Goal: Task Accomplishment & Management: Manage account settings

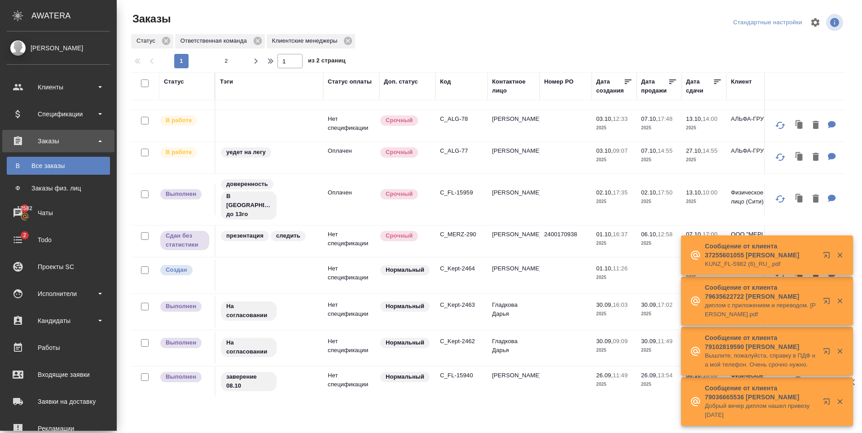
scroll to position [568, 0]
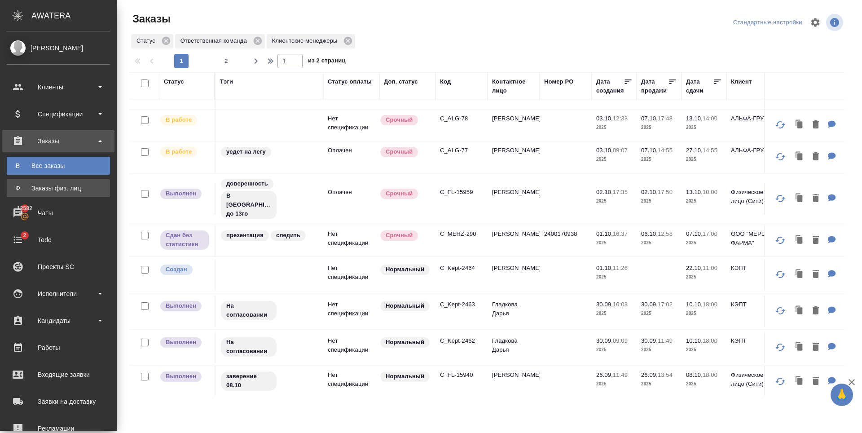
click at [60, 187] on div "Заказы физ. лиц" at bounding box center [58, 188] width 94 height 9
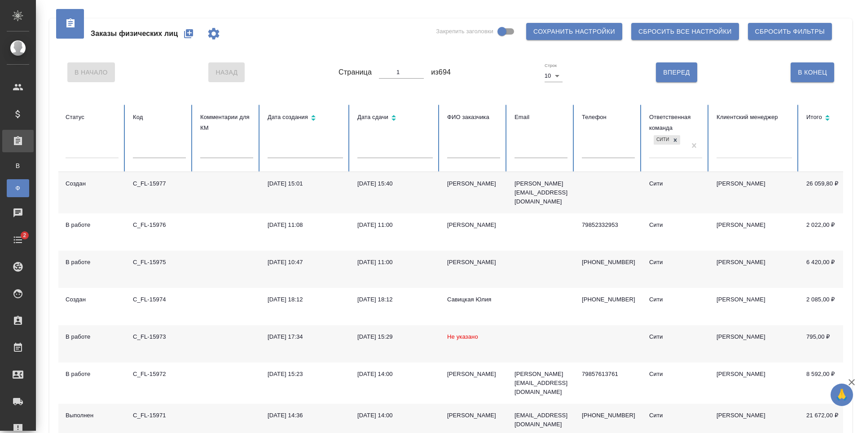
click at [187, 36] on icon "button" at bounding box center [188, 33] width 9 height 9
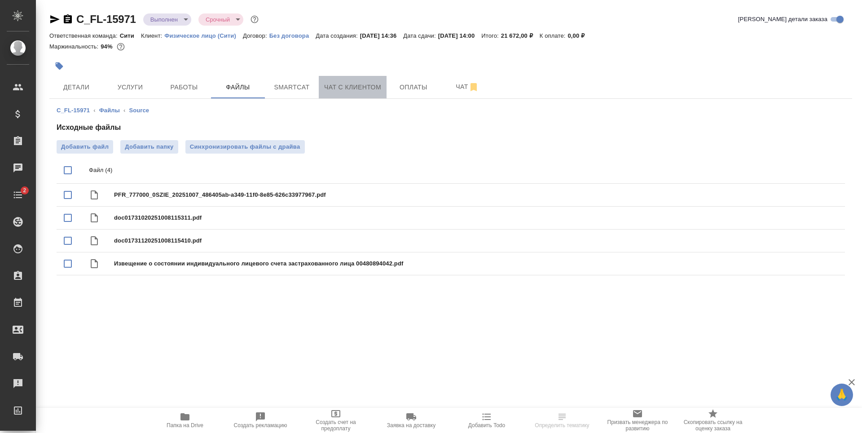
click at [362, 88] on span "Чат с клиентом" at bounding box center [352, 87] width 57 height 11
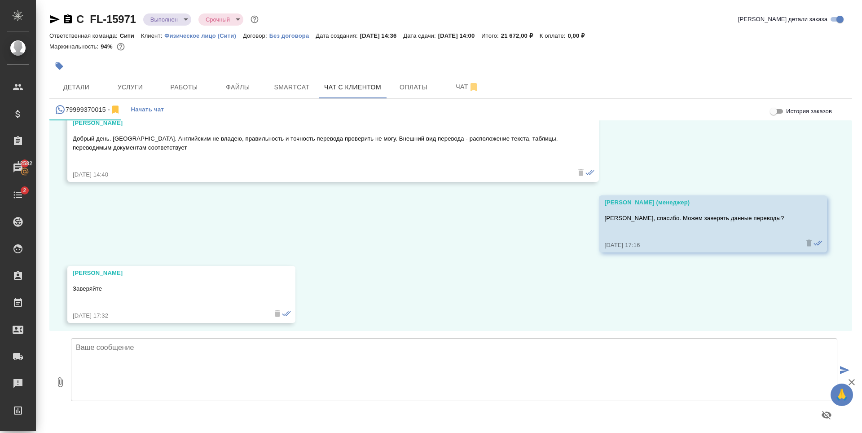
scroll to position [1231, 0]
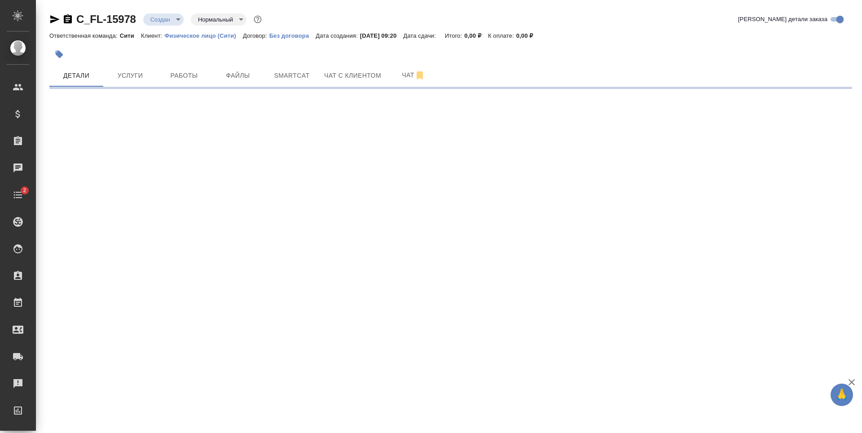
select select "RU"
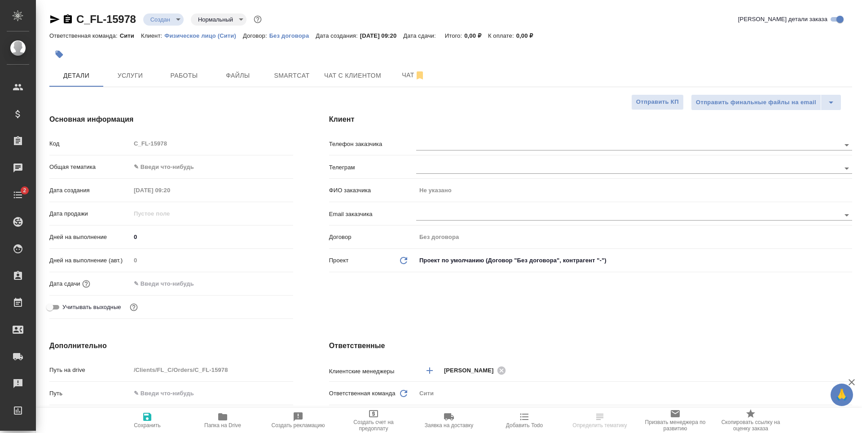
type textarea "x"
click at [133, 75] on span "Услуги" at bounding box center [130, 75] width 43 height 11
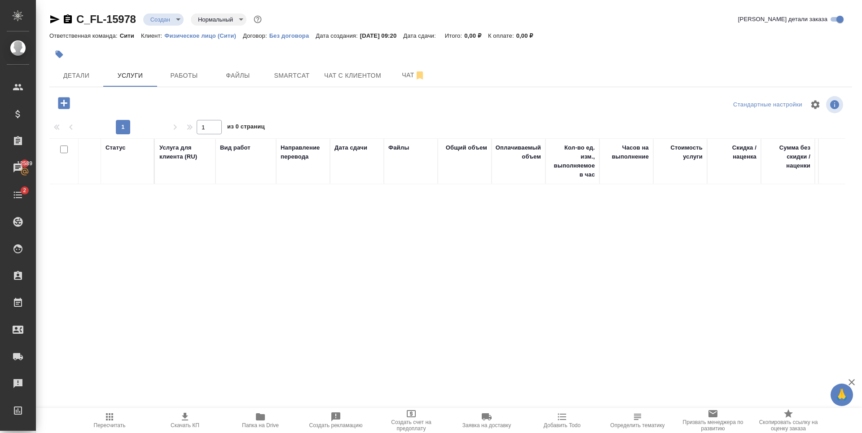
click at [63, 106] on icon "button" at bounding box center [64, 103] width 12 height 12
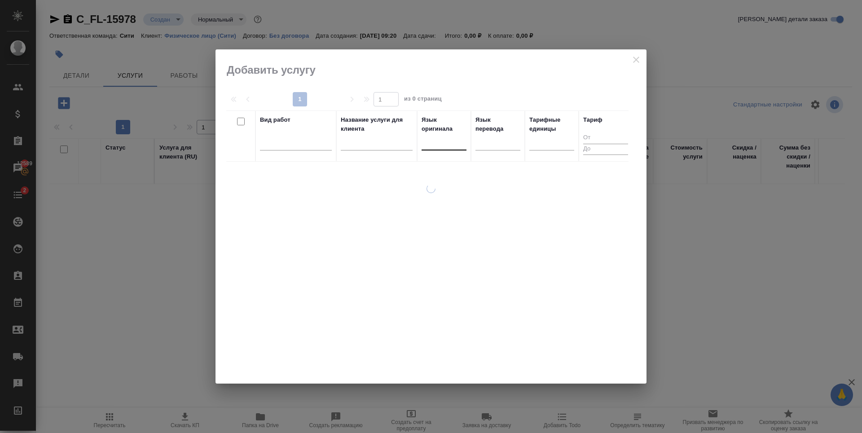
click at [451, 145] on div at bounding box center [444, 141] width 45 height 13
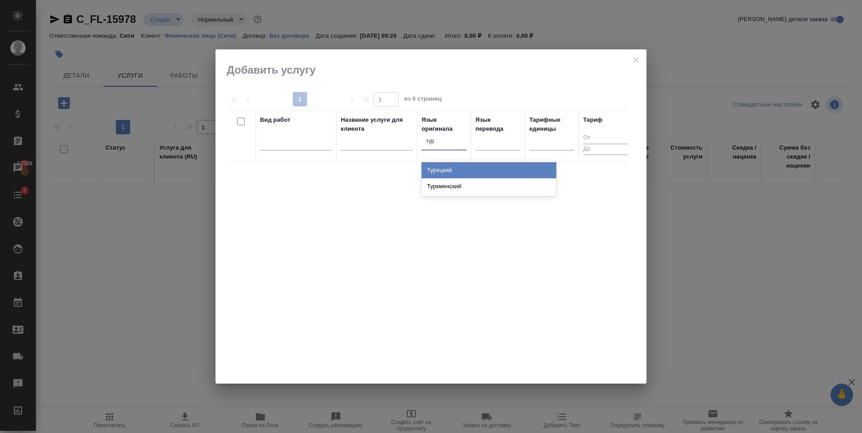
type input "туре"
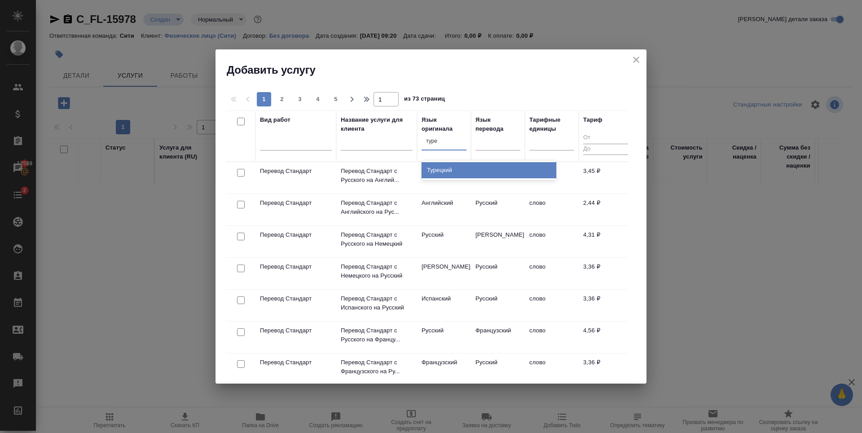
click at [447, 172] on div "Турецкий" at bounding box center [489, 170] width 135 height 16
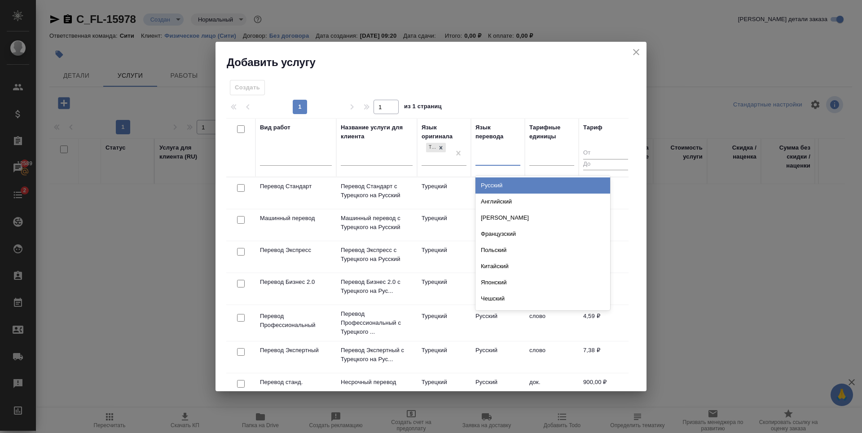
click at [478, 158] on div at bounding box center [498, 156] width 45 height 13
click at [491, 188] on div "Русский" at bounding box center [543, 185] width 135 height 16
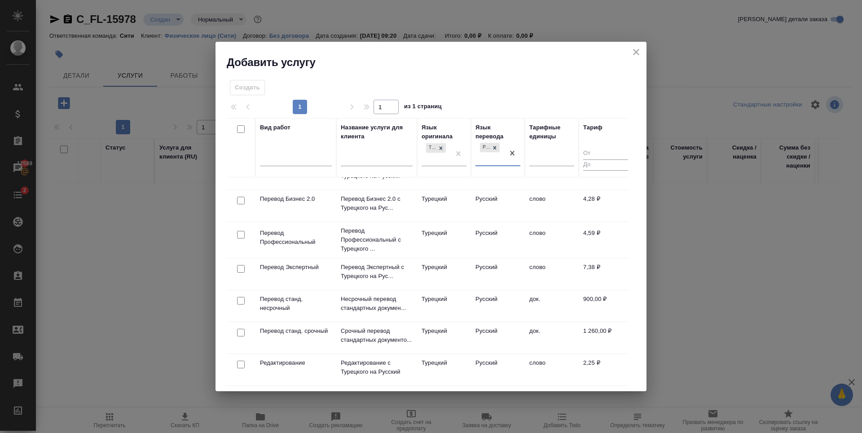
scroll to position [90, 0]
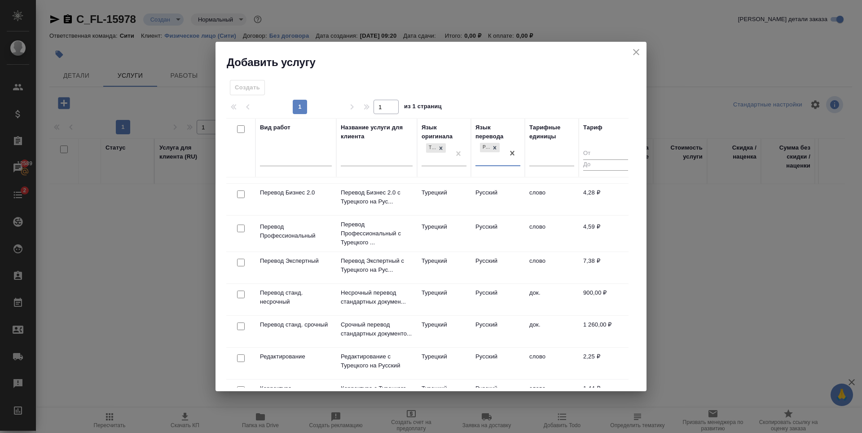
click at [239, 296] on input "checkbox" at bounding box center [241, 295] width 8 height 8
checkbox input "true"
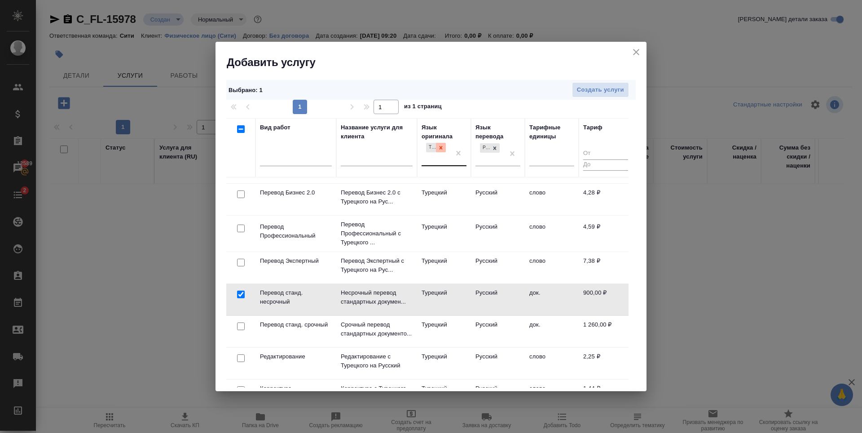
click at [440, 149] on icon at bounding box center [441, 147] width 3 height 3
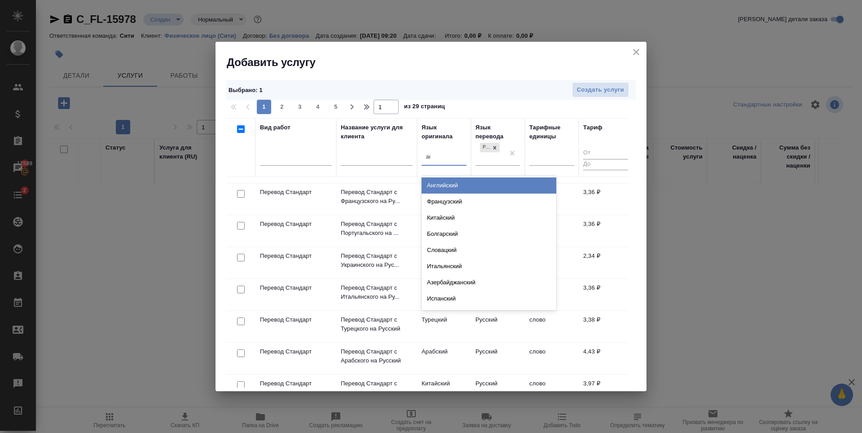
type input "анг"
click at [460, 186] on div "Английский" at bounding box center [489, 185] width 135 height 16
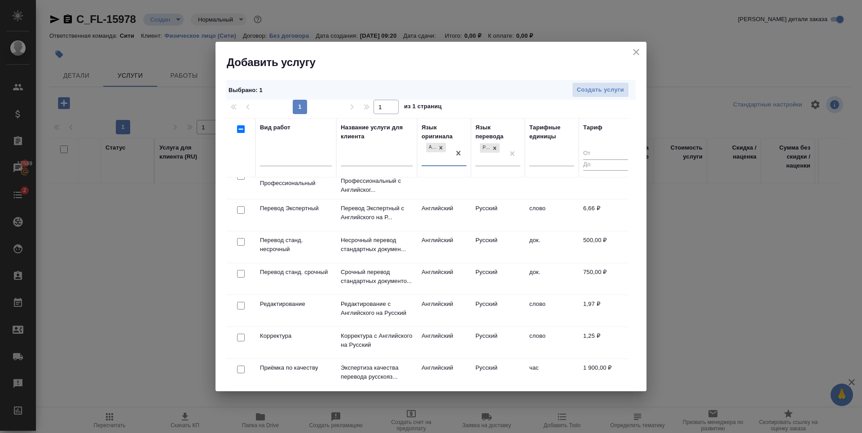
scroll to position [180, 0]
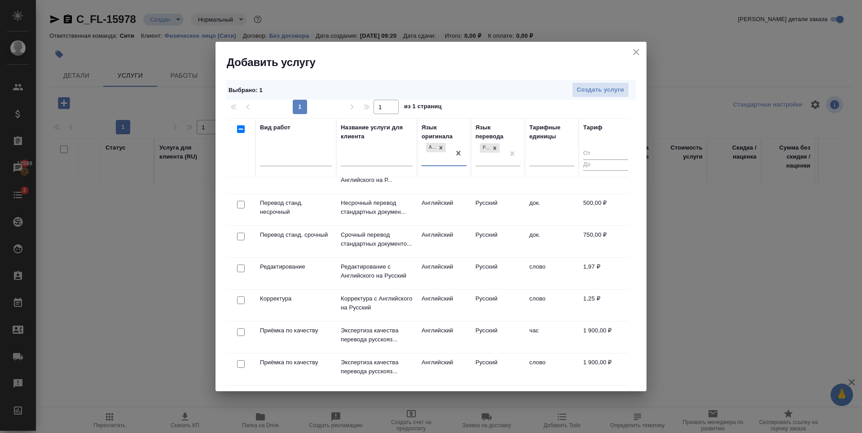
click at [243, 203] on input "checkbox" at bounding box center [241, 205] width 8 height 8
checkbox input "true"
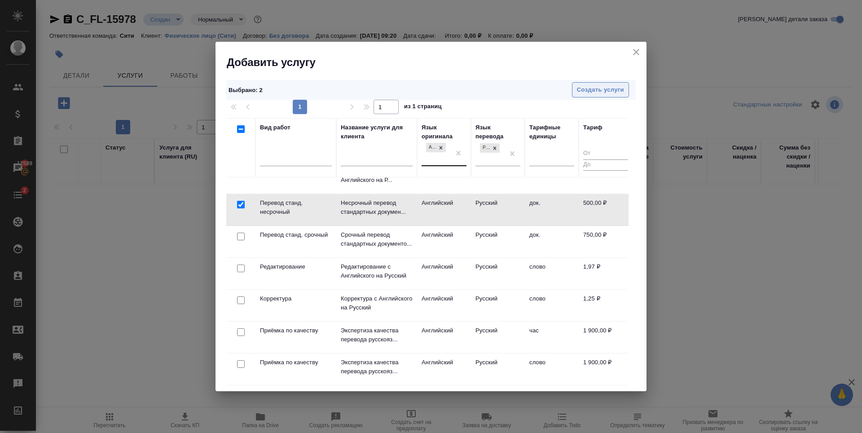
click at [610, 91] on span "Создать услуги" at bounding box center [600, 90] width 47 height 10
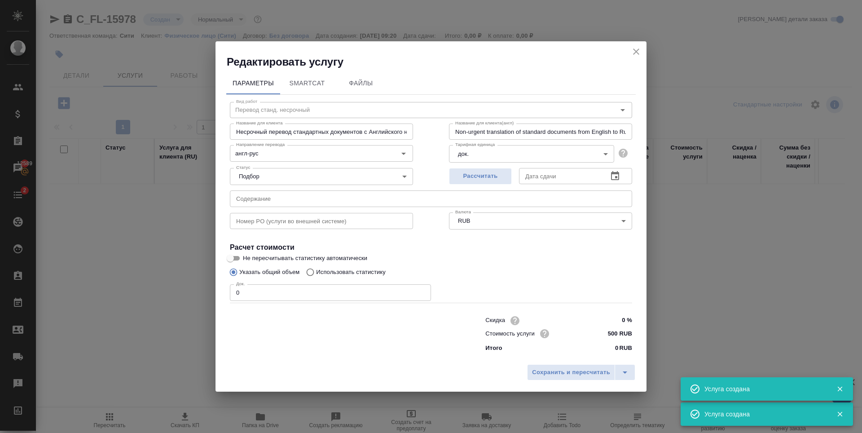
type input "Несрочный перевод стандартных документов c Турецкого на Русский"
type input "Non-urgent translation of standard documents from Turkish to Russian"
type input "тур-рус"
type input "900 RUB"
click at [422, 290] on input "0" at bounding box center [330, 292] width 201 height 16
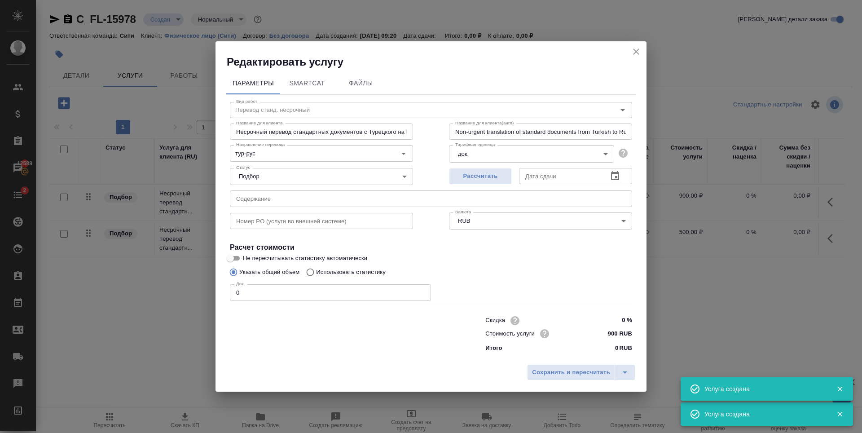
click at [422, 290] on input "0" at bounding box center [330, 292] width 201 height 16
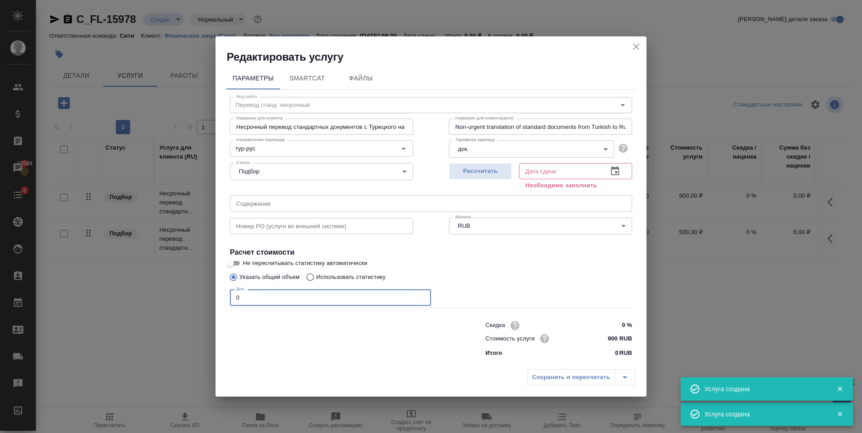
click at [422, 290] on input "0" at bounding box center [330, 297] width 201 height 16
click at [422, 295] on input "1" at bounding box center [330, 297] width 201 height 16
type input "2"
click at [422, 295] on input "2" at bounding box center [330, 297] width 201 height 16
click at [476, 169] on span "Рассчитать" at bounding box center [480, 171] width 53 height 10
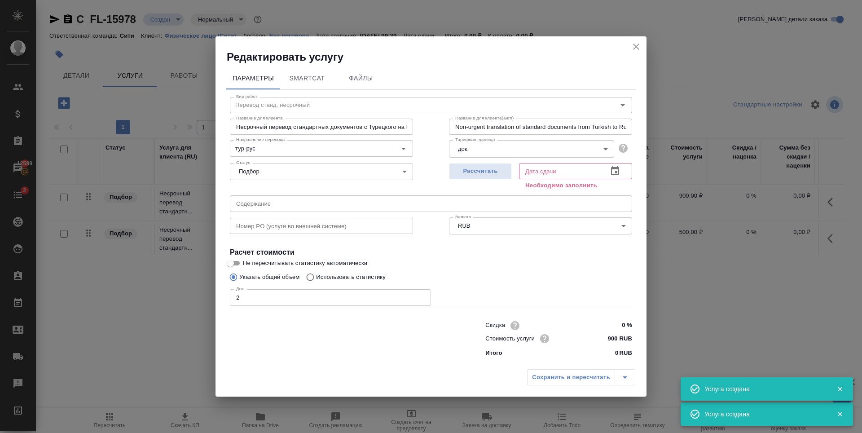
type input "[DATE] 10:01"
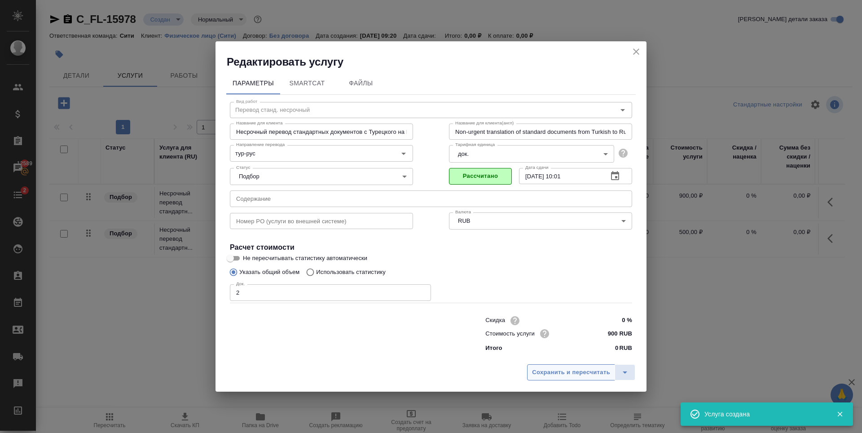
click at [554, 371] on span "Сохранить и пересчитать" at bounding box center [571, 372] width 78 height 10
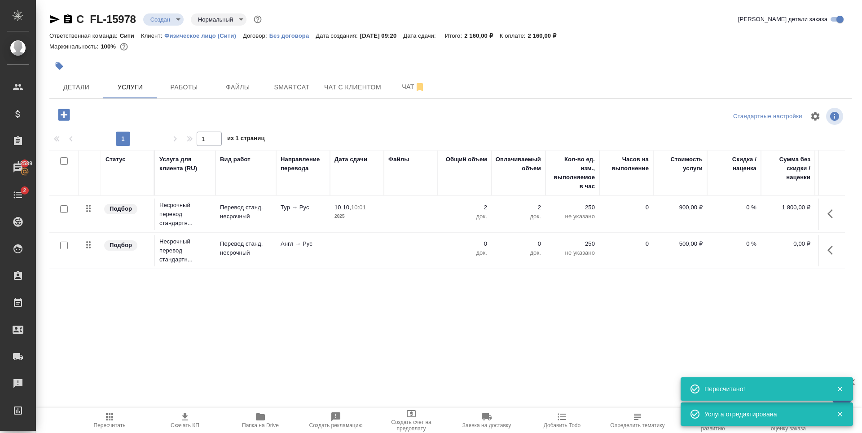
click at [65, 209] on input "checkbox" at bounding box center [64, 209] width 8 height 8
checkbox input "true"
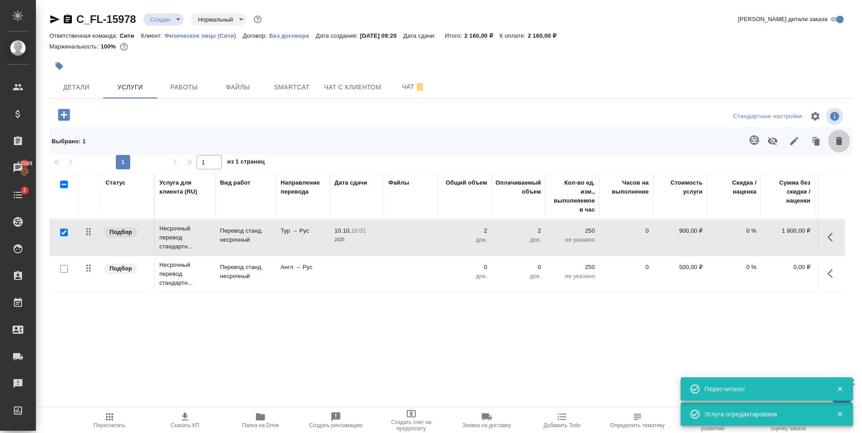
click at [840, 144] on icon "button" at bounding box center [839, 141] width 6 height 8
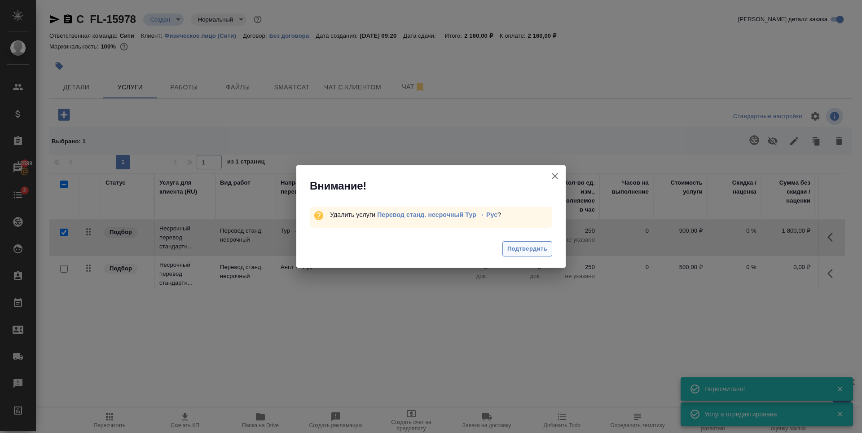
click at [538, 252] on span "Подтвердить" at bounding box center [528, 249] width 40 height 10
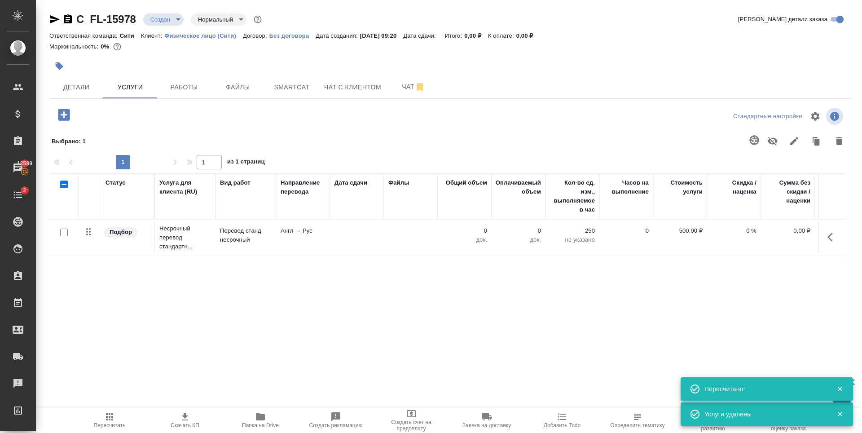
click at [64, 117] on icon "button" at bounding box center [64, 115] width 16 height 16
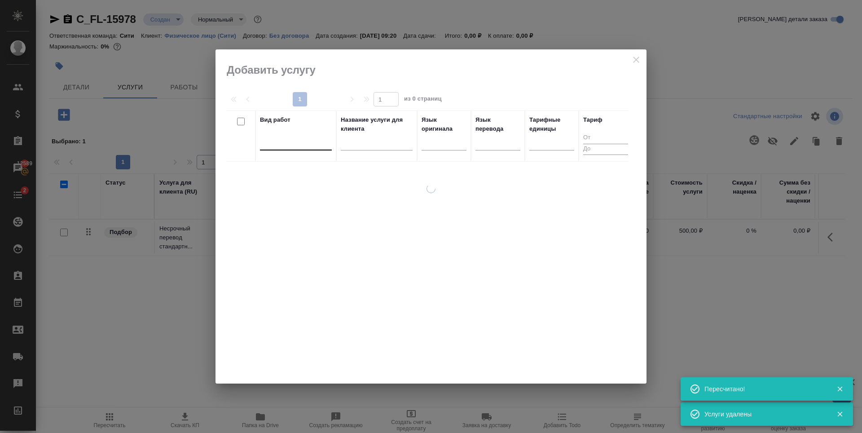
click at [295, 146] on div at bounding box center [296, 141] width 72 height 13
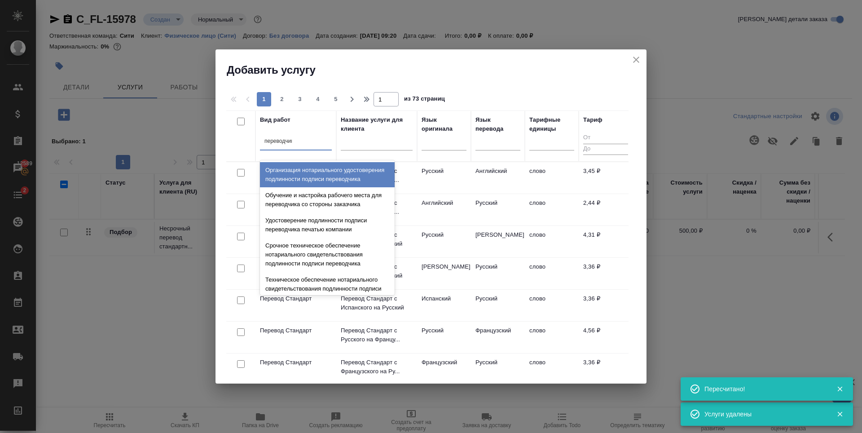
type input "переводчика"
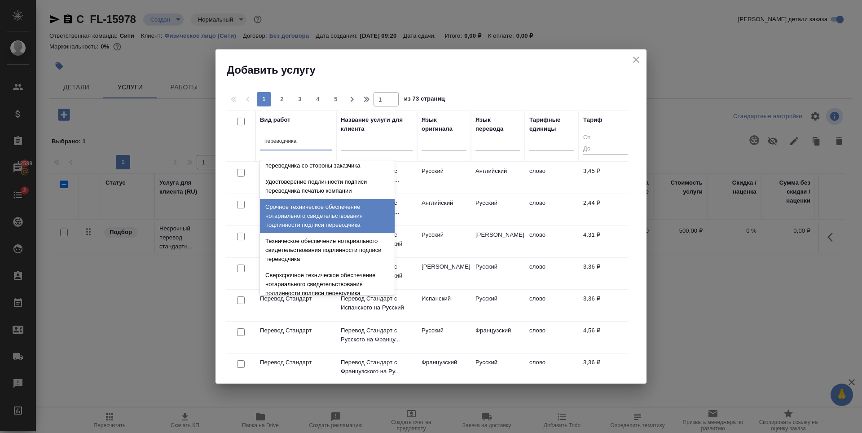
scroll to position [90, 0]
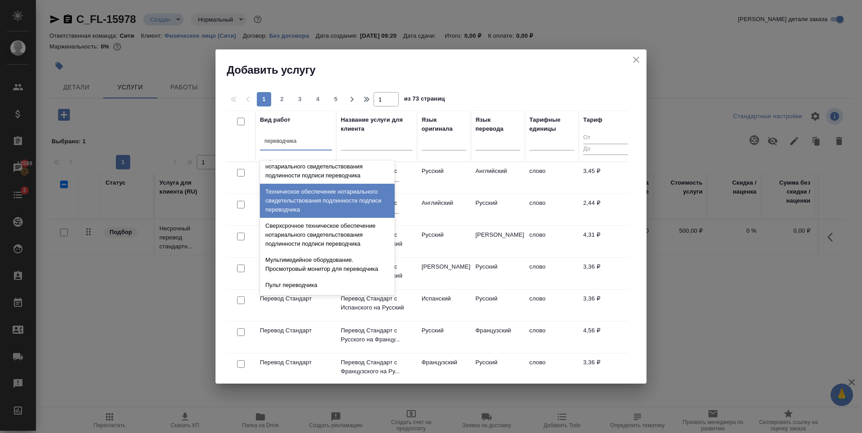
click at [287, 215] on div "Техническое обеспечение нотариального свидетельствования подлинности подписи пе…" at bounding box center [327, 201] width 135 height 34
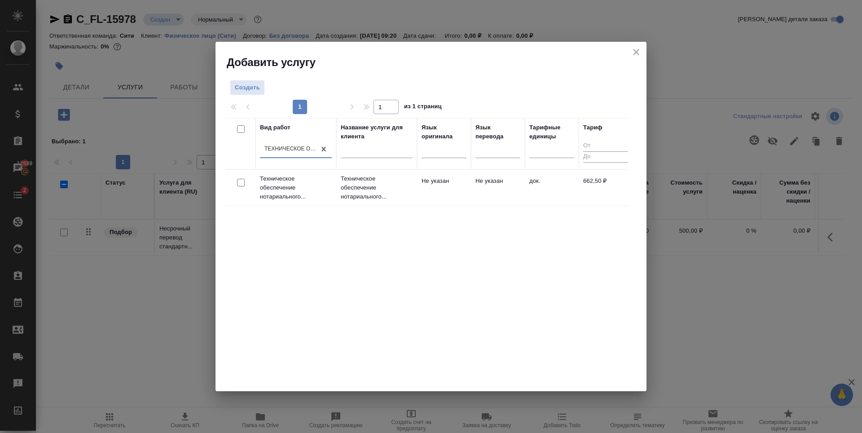
drag, startPoint x: 240, startPoint y: 185, endPoint x: 271, endPoint y: 182, distance: 31.6
click at [240, 185] on input "checkbox" at bounding box center [241, 183] width 8 height 8
checkbox input "true"
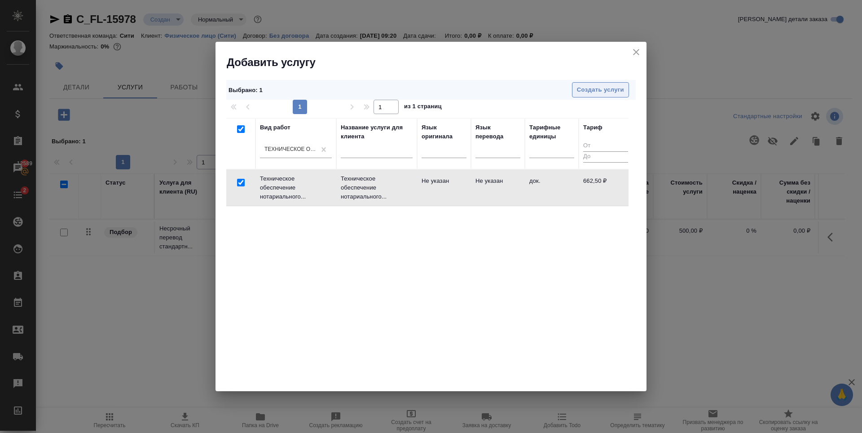
click at [601, 84] on button "Создать услуги" at bounding box center [600, 90] width 57 height 16
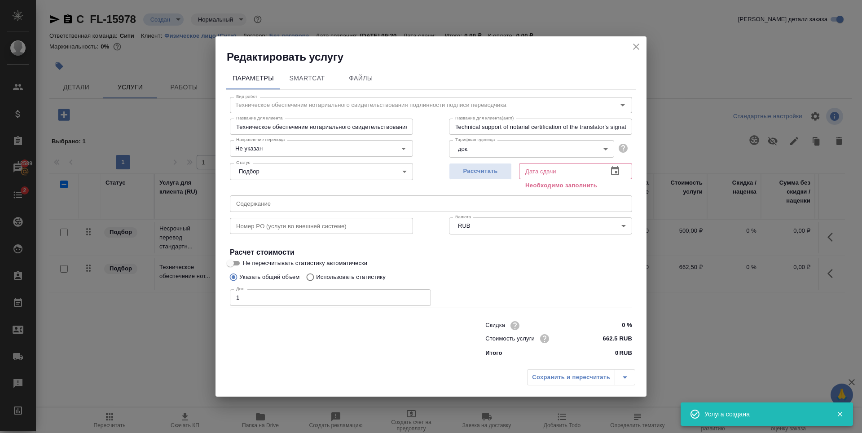
click at [421, 295] on input "1" at bounding box center [330, 297] width 201 height 16
click at [421, 295] on input "2" at bounding box center [330, 297] width 201 height 16
type input "3"
click at [421, 295] on input "3" at bounding box center [330, 297] width 201 height 16
click at [483, 166] on span "Рассчитать" at bounding box center [480, 171] width 53 height 10
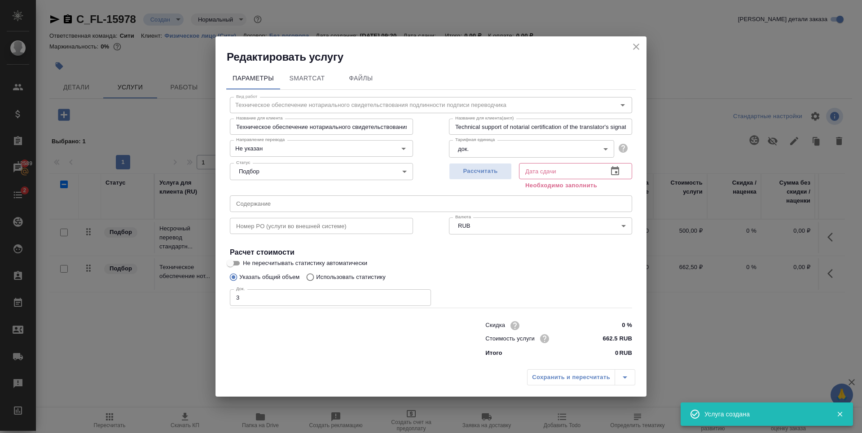
type input "[DATE] 10:36"
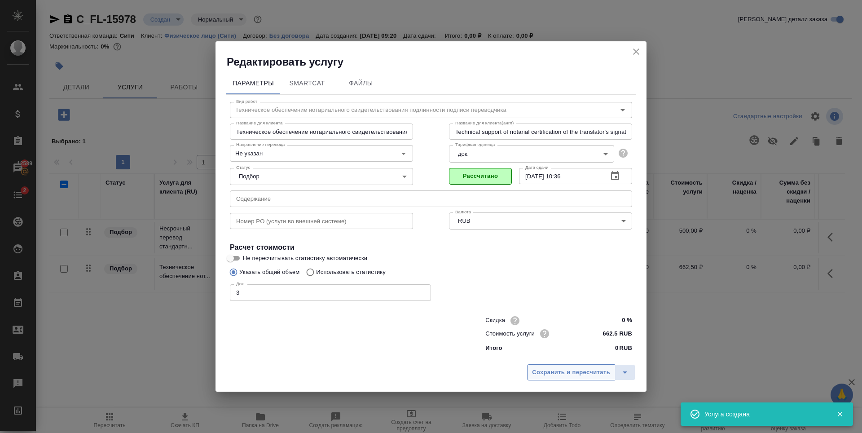
click at [544, 372] on span "Сохранить и пересчитать" at bounding box center [571, 372] width 78 height 10
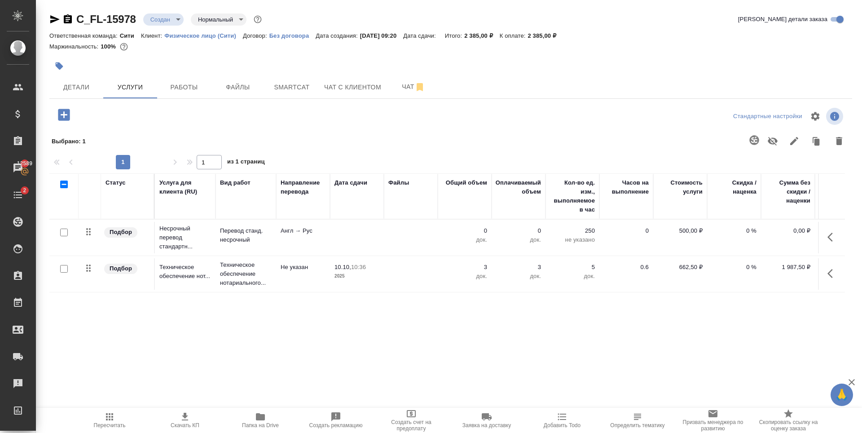
click at [66, 120] on icon "button" at bounding box center [64, 115] width 12 height 12
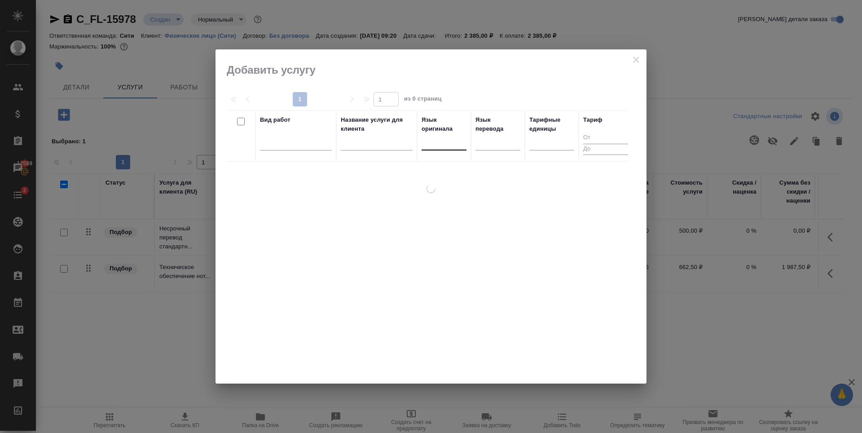
click at [440, 144] on div at bounding box center [444, 141] width 45 height 13
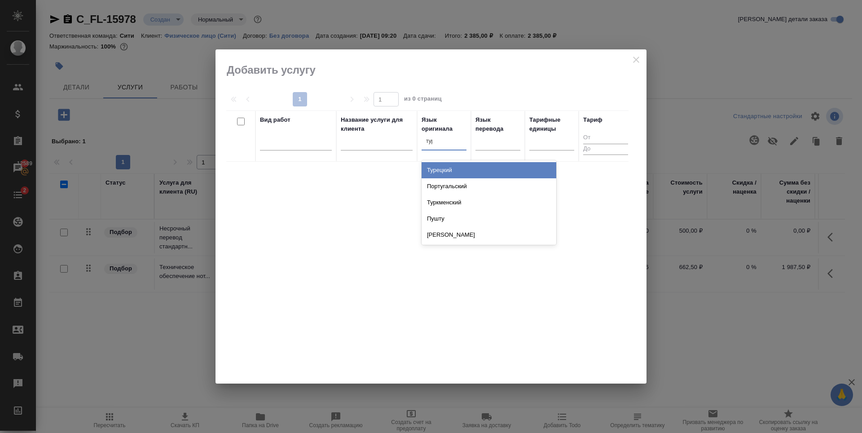
type input "туре"
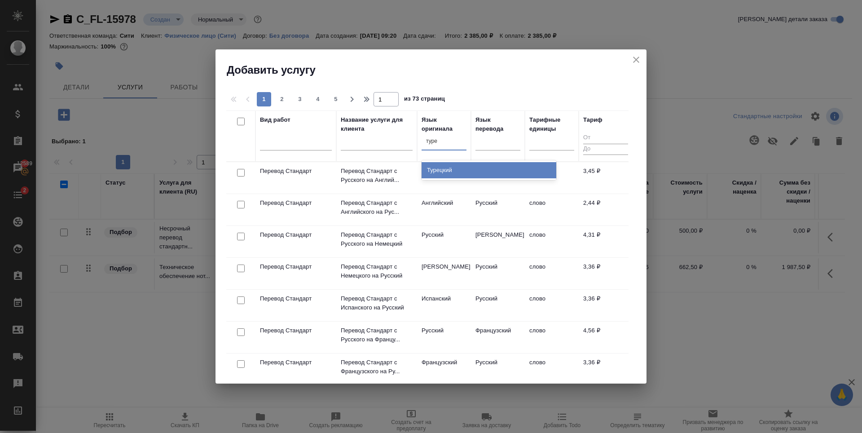
click at [447, 173] on div "Турецкий" at bounding box center [489, 170] width 135 height 16
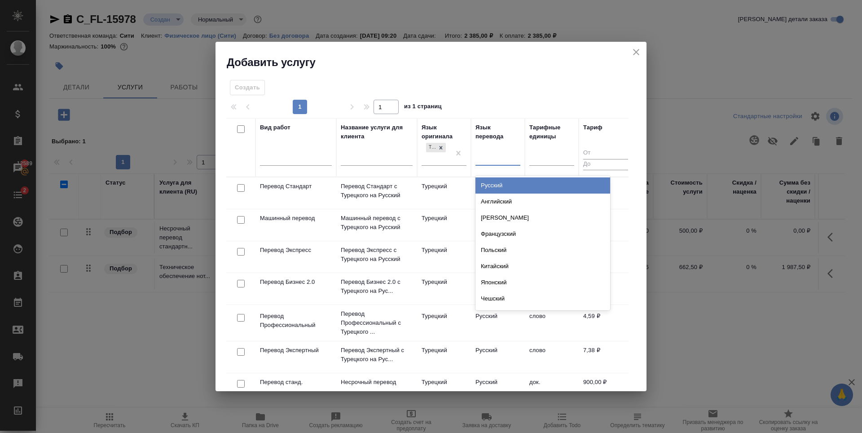
click at [491, 151] on div at bounding box center [498, 156] width 45 height 13
click at [493, 183] on div "Русский" at bounding box center [543, 185] width 135 height 16
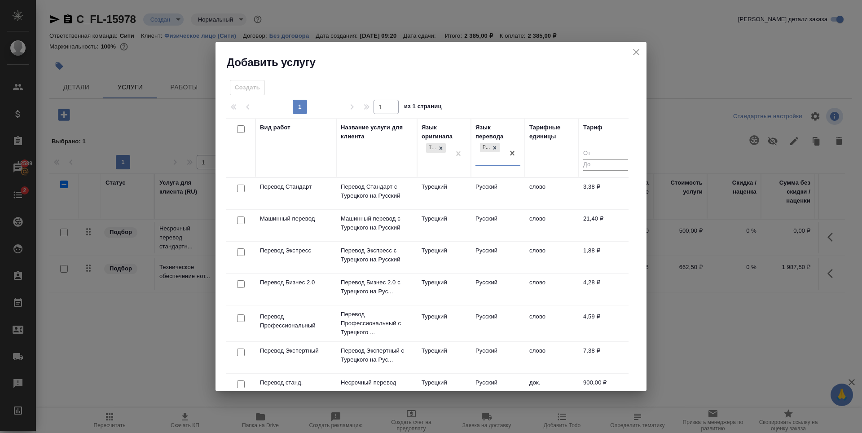
click at [243, 189] on input "checkbox" at bounding box center [241, 189] width 8 height 8
checkbox input "true"
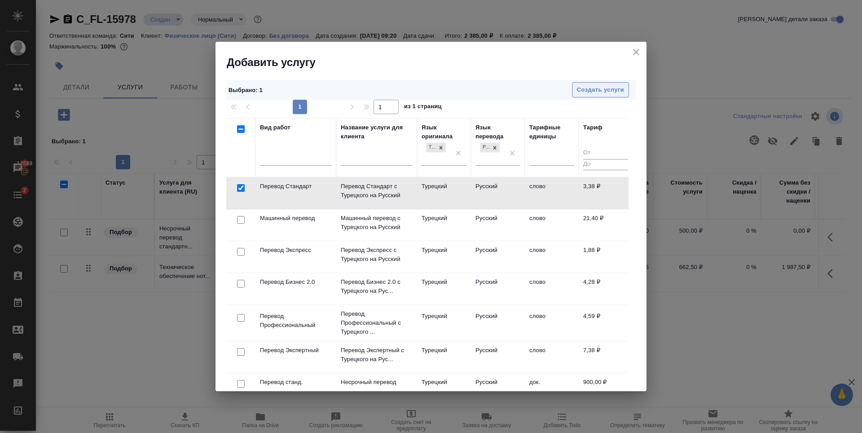
click at [611, 94] on span "Создать услуги" at bounding box center [600, 90] width 47 height 10
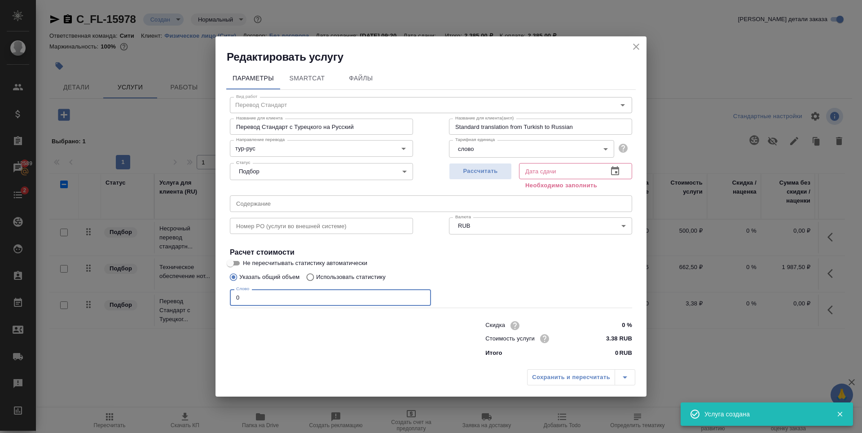
click at [189, 296] on div "Редактировать услугу Параметры SmartCat Файлы Вид работ Перевод Стандарт Вид ра…" at bounding box center [431, 216] width 862 height 433
type input "1200"
click at [489, 176] on span "Рассчитать" at bounding box center [480, 171] width 53 height 10
type input "[DATE] 14:48"
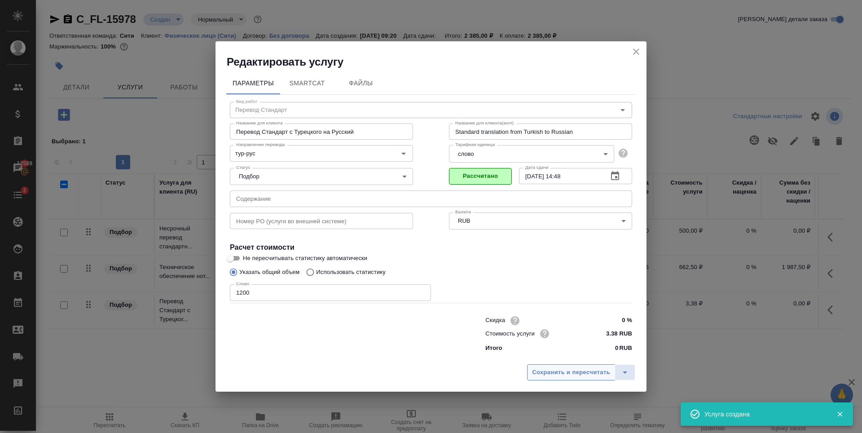
click at [548, 371] on span "Сохранить и пересчитать" at bounding box center [571, 372] width 78 height 10
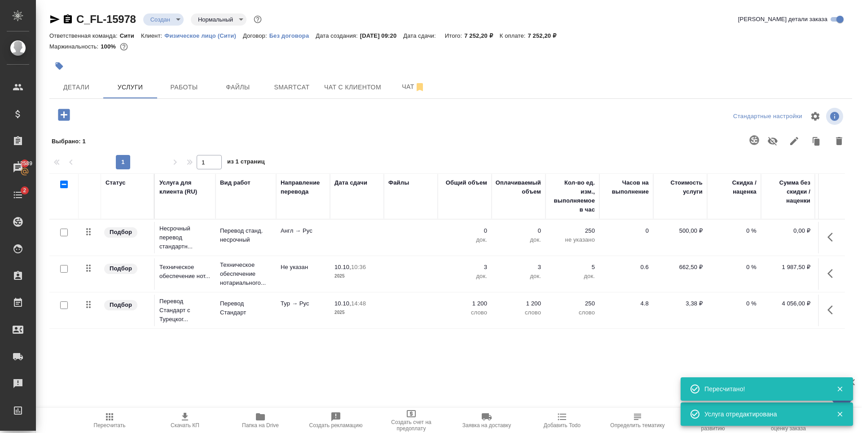
click at [60, 113] on icon "button" at bounding box center [64, 115] width 12 height 12
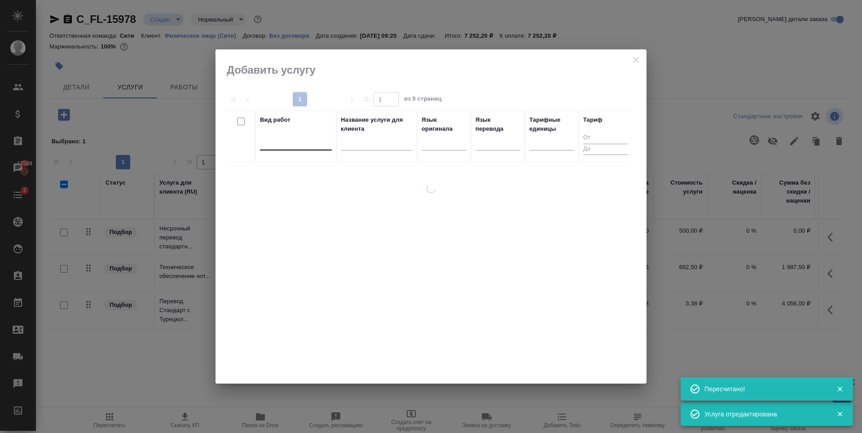
click at [283, 142] on div at bounding box center [296, 141] width 72 height 13
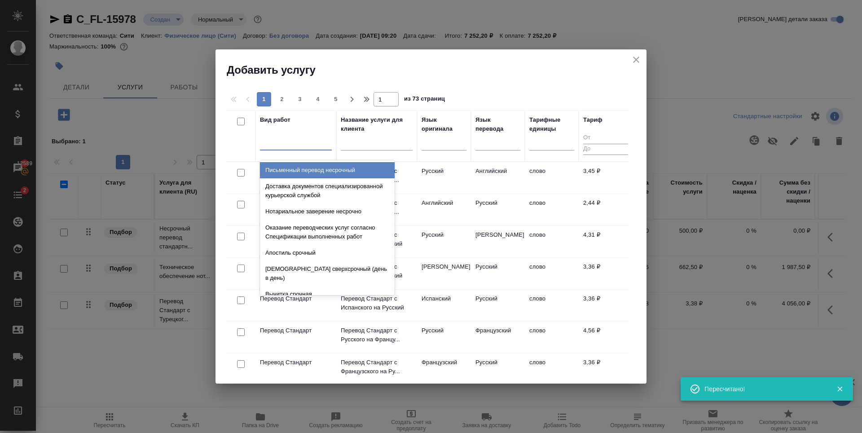
type input "и"
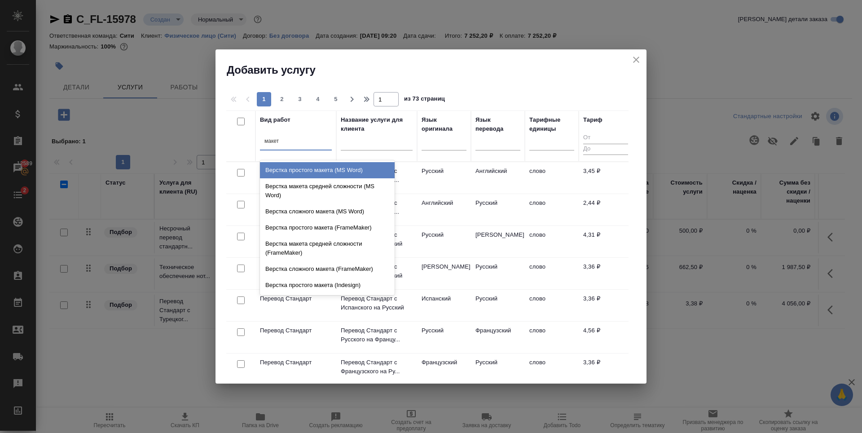
type input "макета"
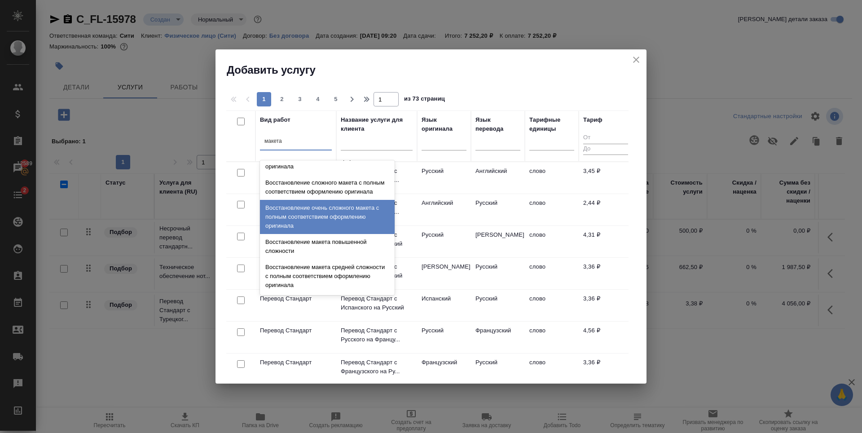
scroll to position [320, 0]
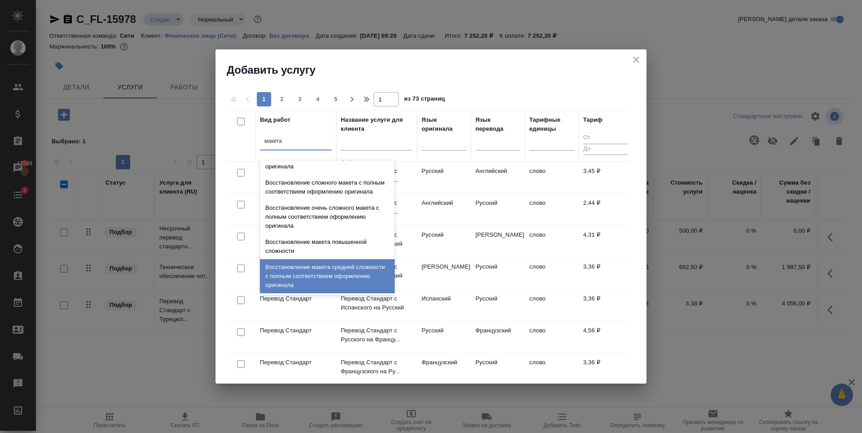
click at [320, 270] on div "Восстановление макета средней сложности с полным соответствием оформлению ориги…" at bounding box center [327, 276] width 135 height 34
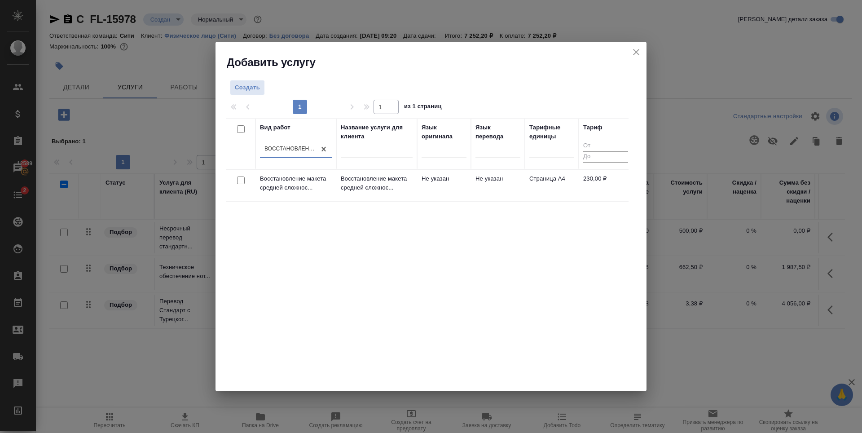
click at [243, 181] on input "checkbox" at bounding box center [241, 181] width 8 height 8
checkbox input "true"
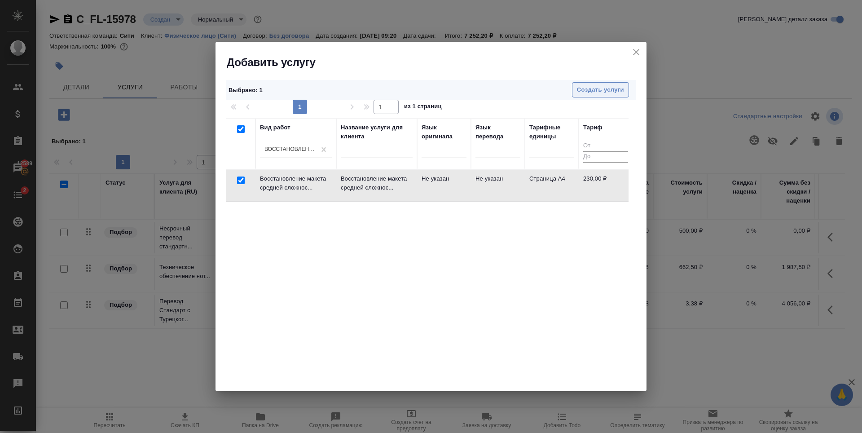
click at [596, 89] on span "Создать услуги" at bounding box center [600, 90] width 47 height 10
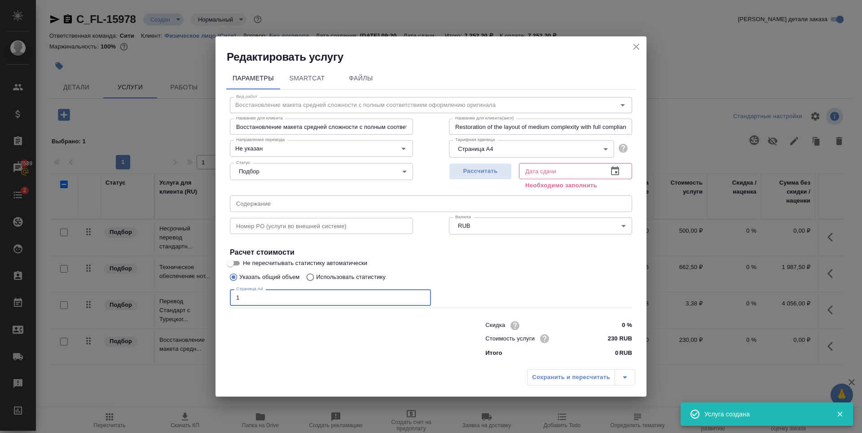
click at [422, 294] on input "1" at bounding box center [330, 297] width 201 height 16
type input "2"
click at [422, 294] on input "2" at bounding box center [330, 297] width 201 height 16
click at [487, 173] on span "Рассчитать" at bounding box center [480, 171] width 53 height 10
type input "[DATE] 10:12"
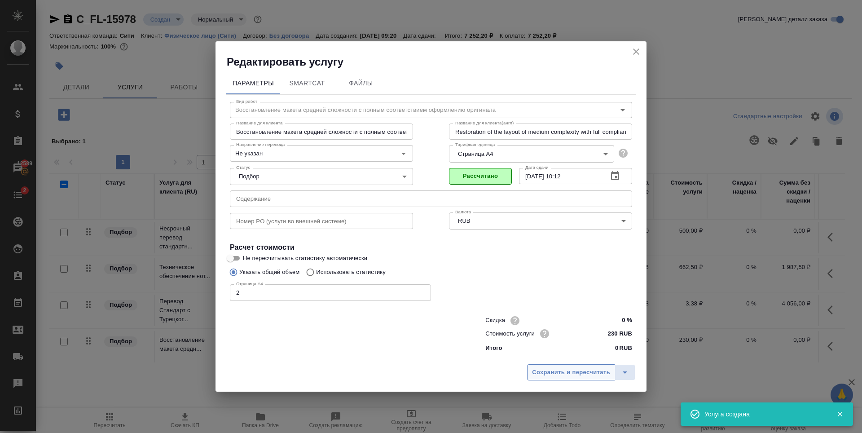
click at [545, 372] on span "Сохранить и пересчитать" at bounding box center [571, 372] width 78 height 10
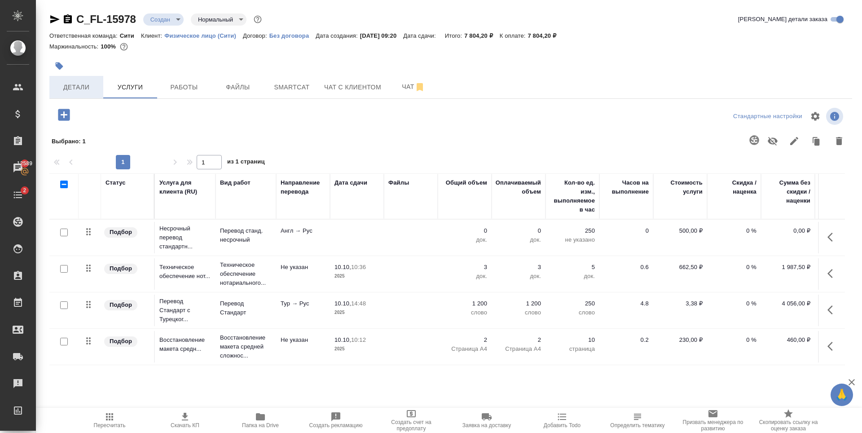
click at [77, 95] on button "Детали" at bounding box center [76, 87] width 54 height 22
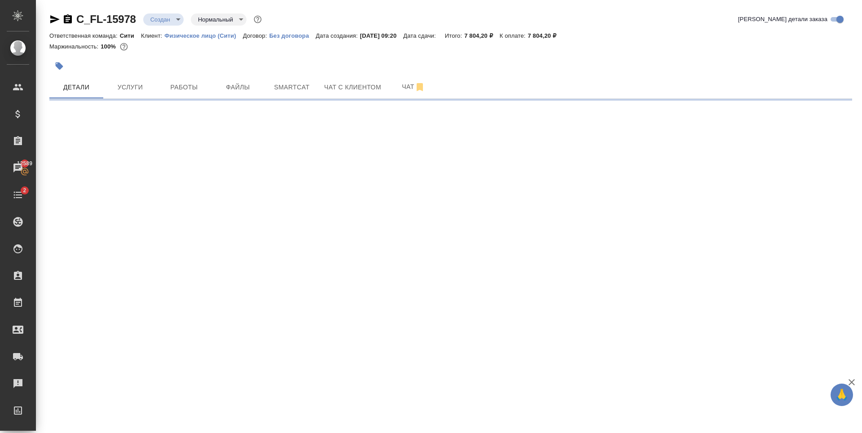
select select "RU"
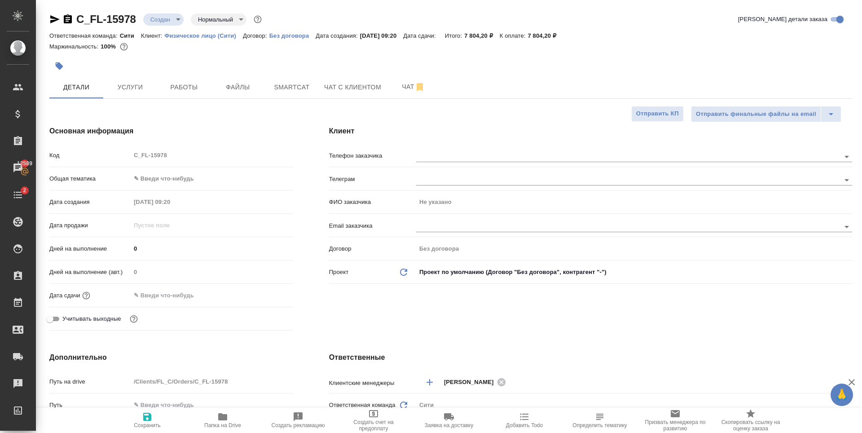
type textarea "x"
click at [161, 179] on body "🙏 .cls-1 fill:#fff; AWATERA [PERSON_NAME] Спецификации Заказы 12589 Чаты 2 Todo…" at bounding box center [431, 216] width 862 height 433
click at [189, 265] on li "Юридическая/Финансовая" at bounding box center [210, 265] width 161 height 14
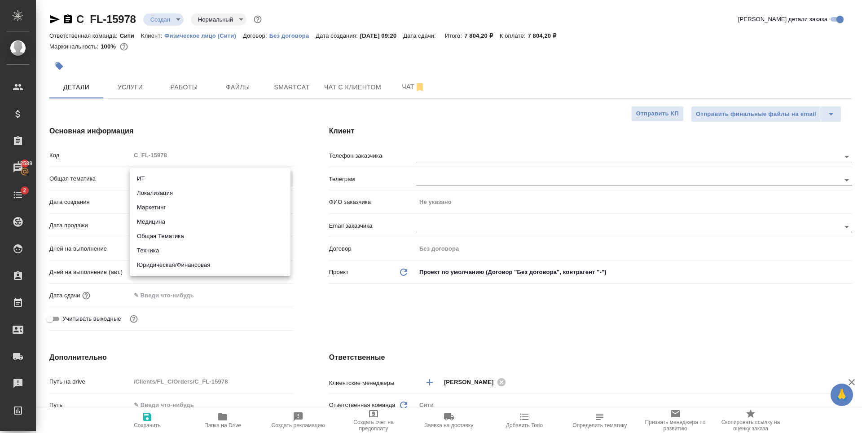
type input "yr-fn"
type textarea "x"
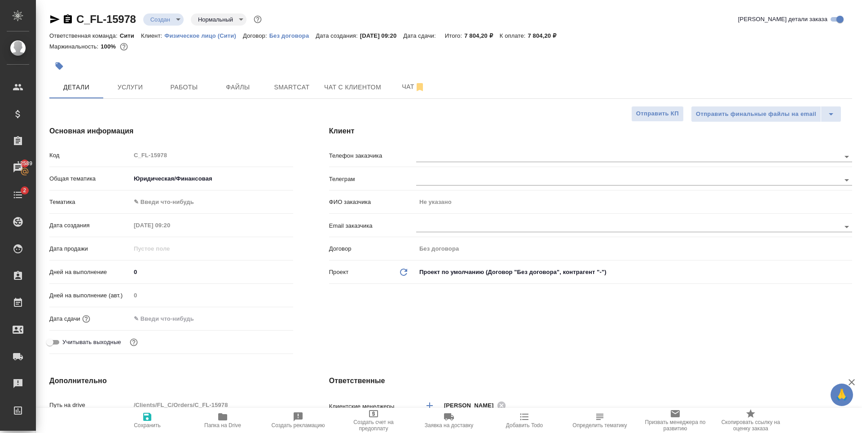
click at [170, 198] on body "🙏 .cls-1 fill:#fff; AWATERA [PERSON_NAME] Спецификации Заказы 12589 Чаты 2 Todo…" at bounding box center [431, 216] width 862 height 433
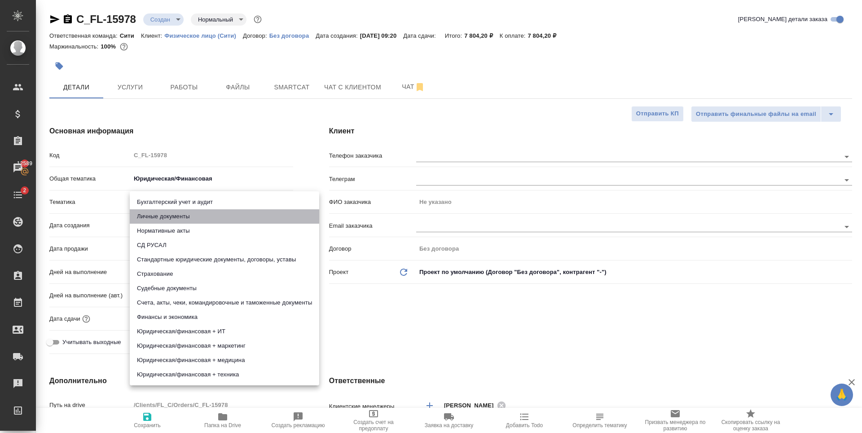
click at [179, 218] on li "Личные документы" at bounding box center [225, 216] width 190 height 14
type textarea "x"
type input "5a8b8b956a9677013d343cfe"
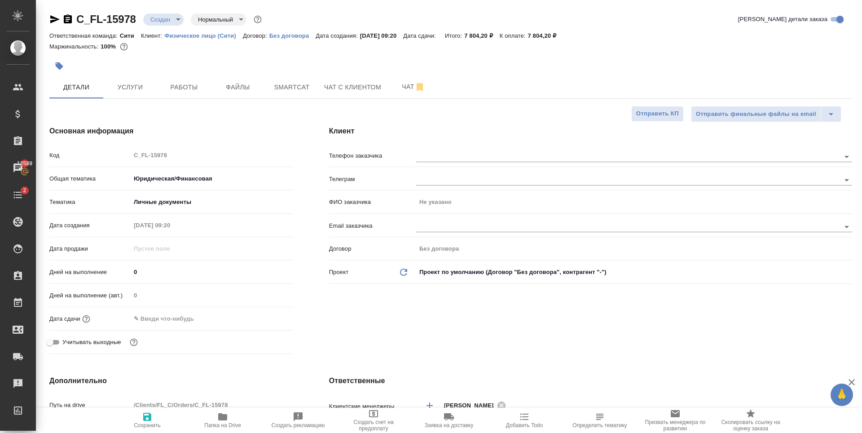
click at [172, 320] on input "text" at bounding box center [170, 318] width 79 height 13
click at [265, 315] on icon "button" at bounding box center [267, 317] width 8 height 9
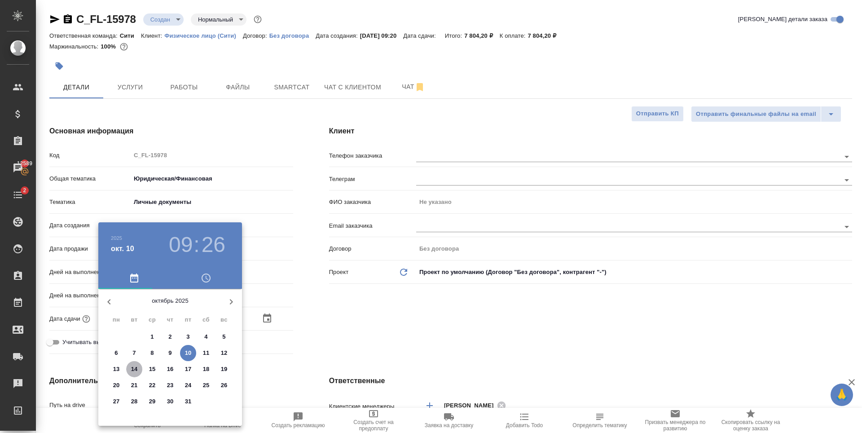
click at [133, 369] on p "14" at bounding box center [134, 369] width 7 height 9
type input "[DATE] 09:26"
type textarea "x"
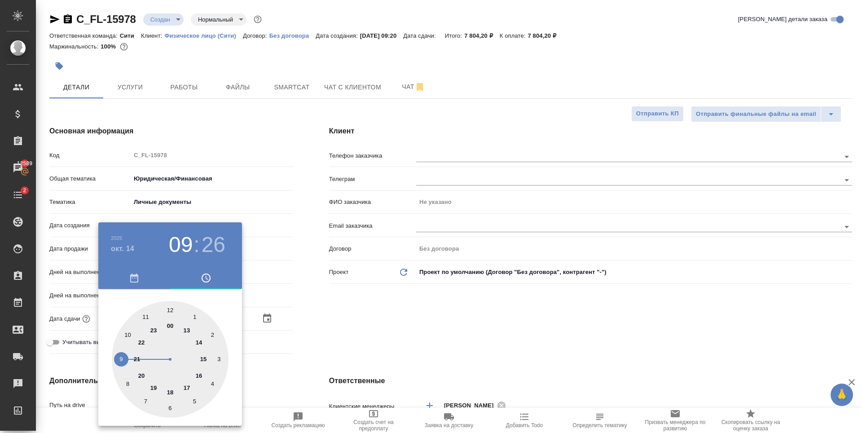
click at [128, 335] on div at bounding box center [170, 359] width 117 height 117
type input "[DATE] 10:26"
type textarea "x"
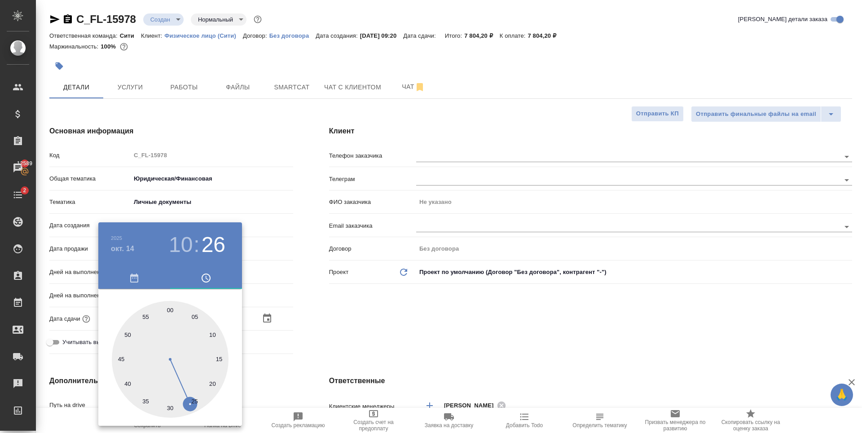
click at [168, 310] on div at bounding box center [170, 359] width 117 height 117
type input "[DATE] 10:59"
type textarea "x"
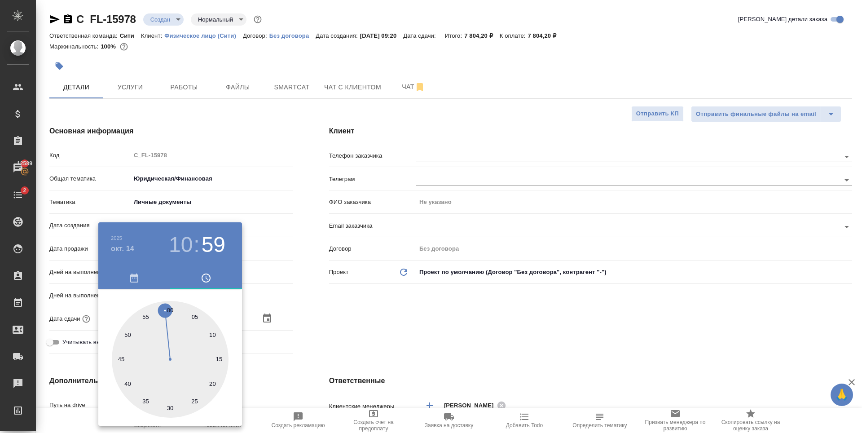
click at [459, 322] on div at bounding box center [431, 216] width 862 height 433
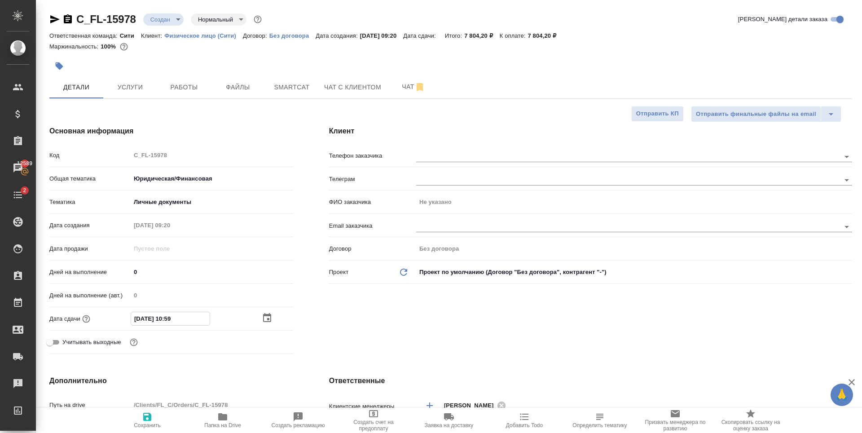
click at [185, 321] on input "[DATE] 10:59" at bounding box center [170, 318] width 79 height 13
type input "[DATE] 10:5_"
type textarea "x"
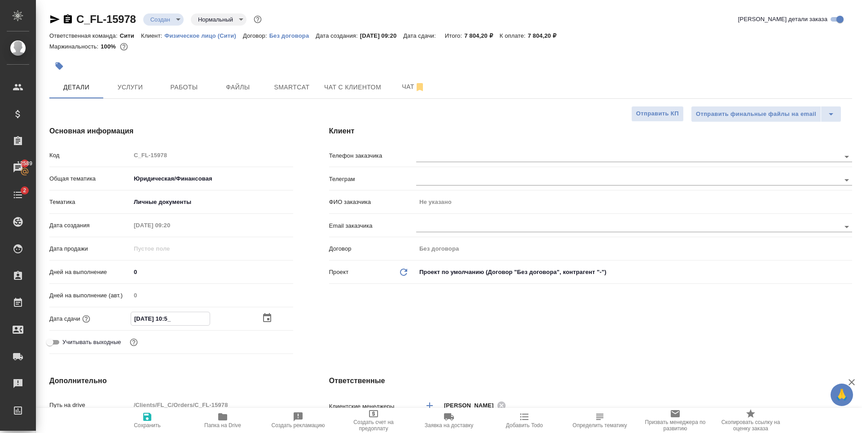
type input "[DATE] 10:__"
type textarea "x"
type input "[DATE] 10:0_"
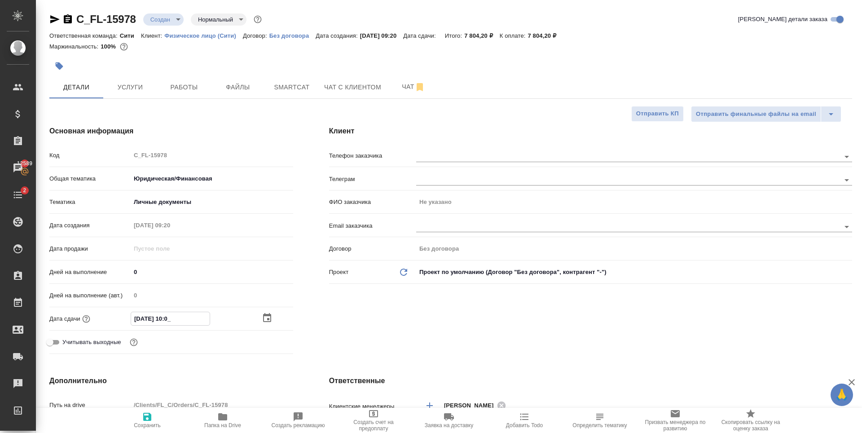
type textarea "x"
type input "[DATE] 10:00"
type textarea "x"
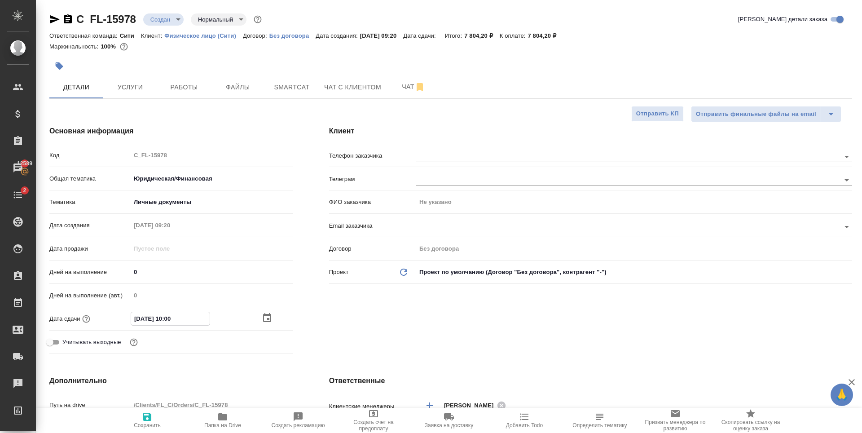
type textarea "x"
type input "[DATE] 10:00"
click at [441, 302] on div "Клиент Телефон заказчика Телеграм ФИО заказчика Не указано Email заказчика Дого…" at bounding box center [590, 242] width 559 height 268
click at [147, 416] on icon "button" at bounding box center [147, 417] width 8 height 8
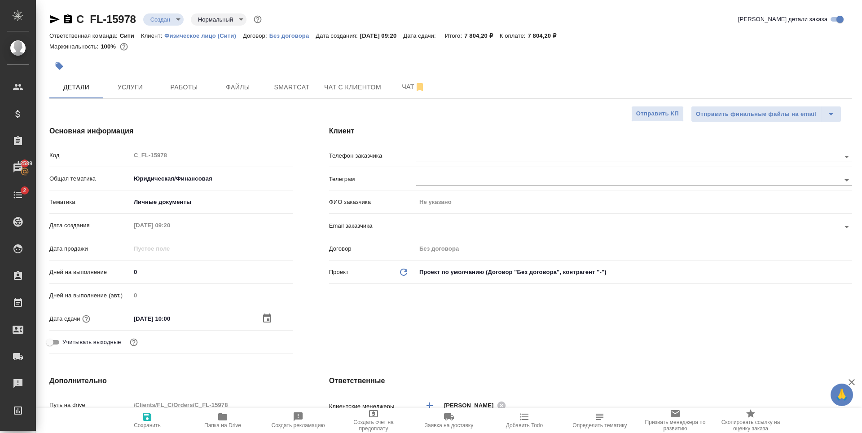
type textarea "x"
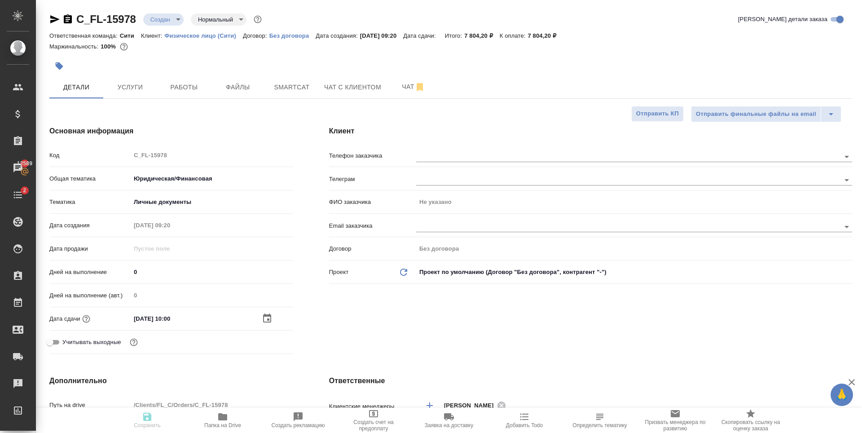
type textarea "x"
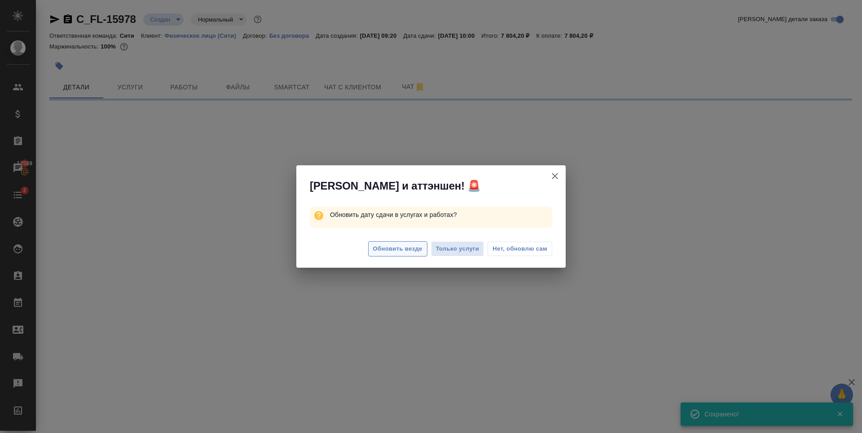
click at [388, 252] on span "Обновить везде" at bounding box center [397, 249] width 49 height 10
select select "RU"
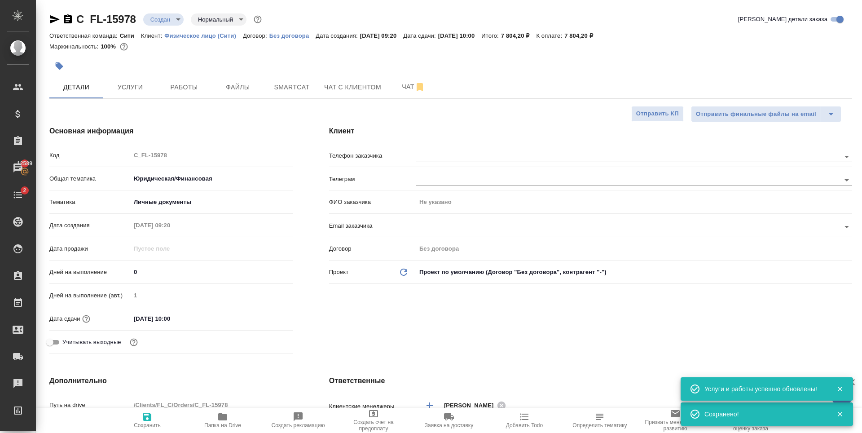
type textarea "x"
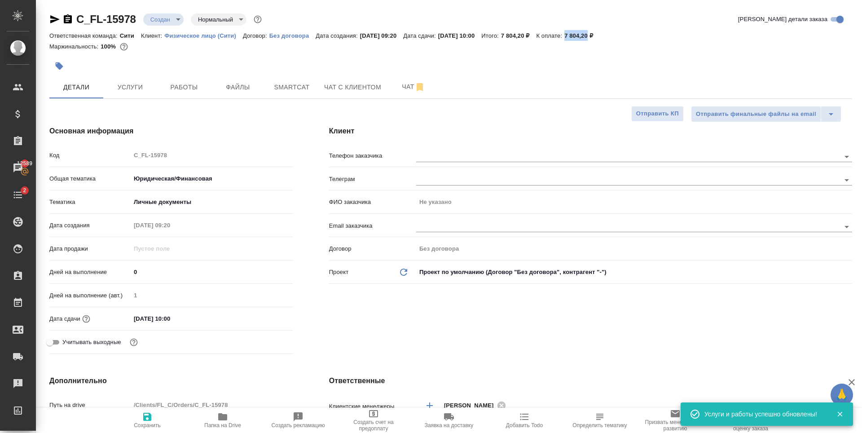
drag, startPoint x: 587, startPoint y: 35, endPoint x: 610, endPoint y: 37, distance: 22.6
click at [610, 37] on div "Ответственная команда: Сити Клиент: Физическое лицо (Сити) Договор: Без договор…" at bounding box center [450, 35] width 803 height 11
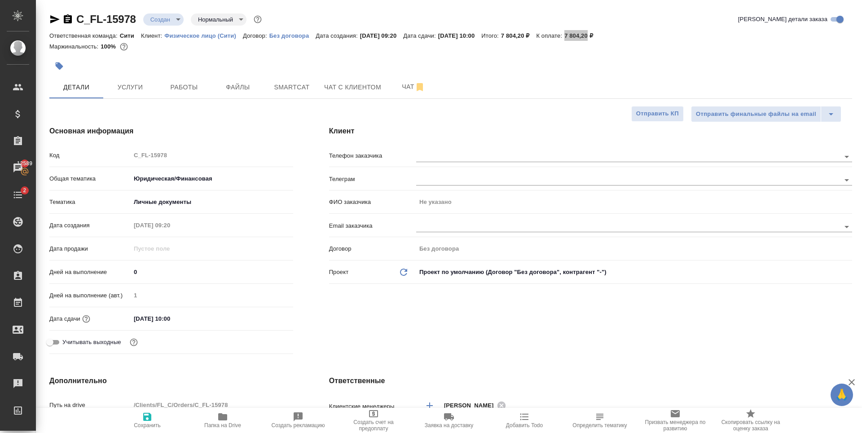
type textarea "x"
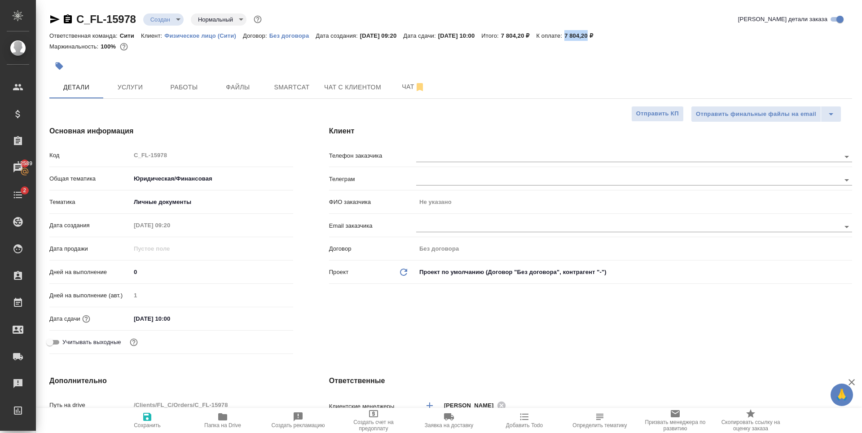
type textarea "x"
click at [446, 69] on div at bounding box center [316, 66] width 535 height 20
type textarea "x"
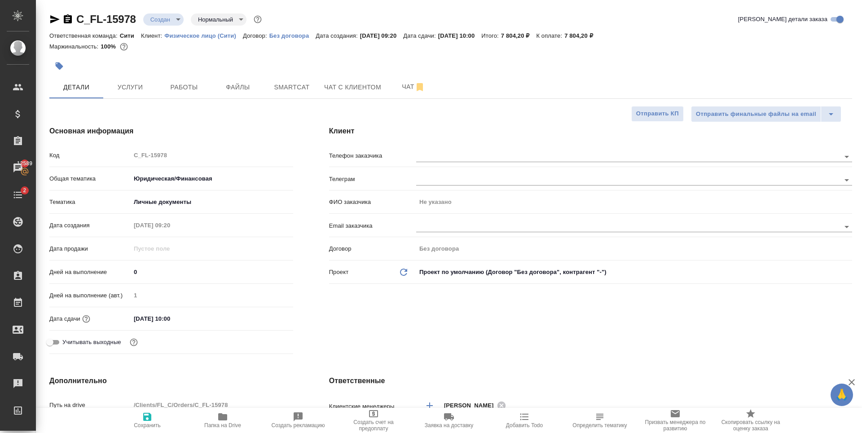
type textarea "x"
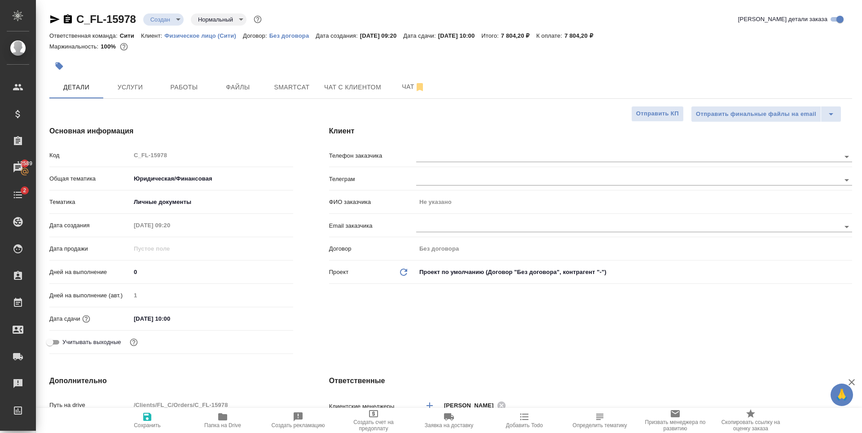
type textarea "x"
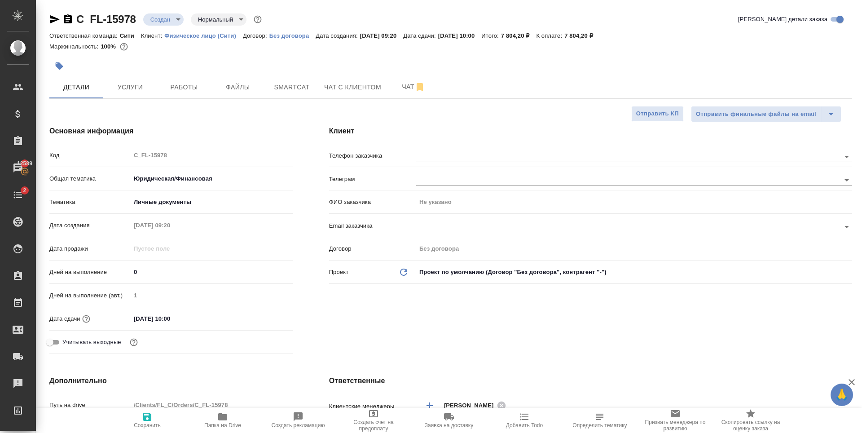
type textarea "x"
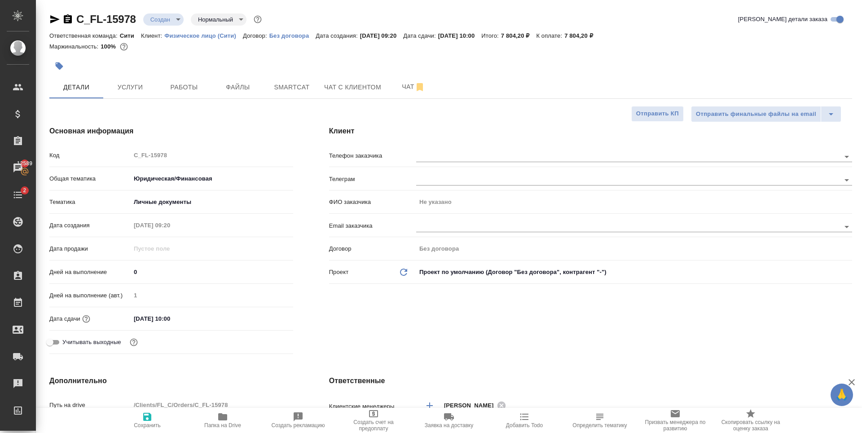
type textarea "x"
click at [243, 93] on span "Файлы" at bounding box center [238, 87] width 43 height 11
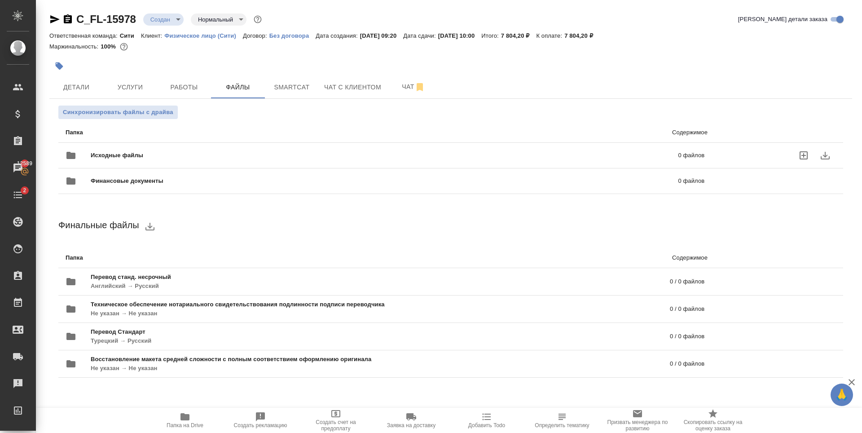
click at [804, 159] on icon "uploadFiles" at bounding box center [804, 155] width 8 height 8
click at [0, 0] on input "uploadFiles" at bounding box center [0, 0] width 0 height 0
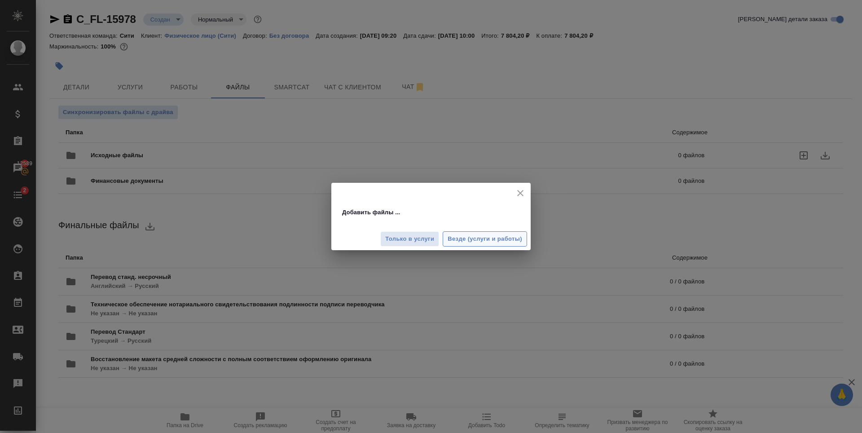
click at [490, 245] on button "Везде (услуги и работы)" at bounding box center [485, 239] width 84 height 16
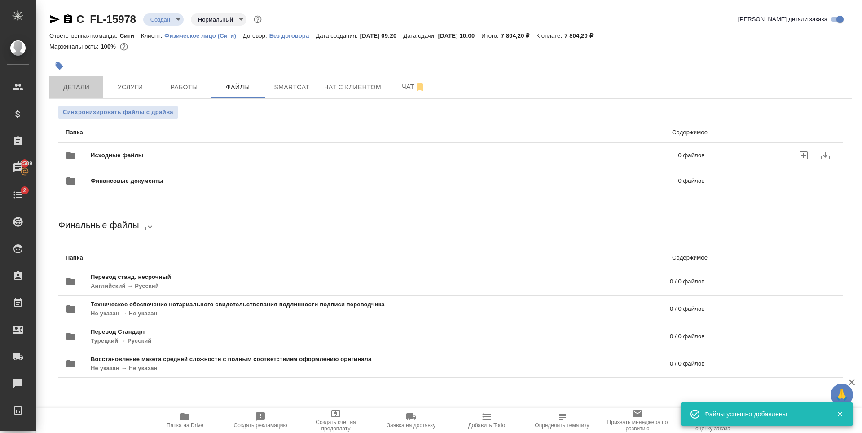
click at [83, 89] on span "Детали" at bounding box center [76, 87] width 43 height 11
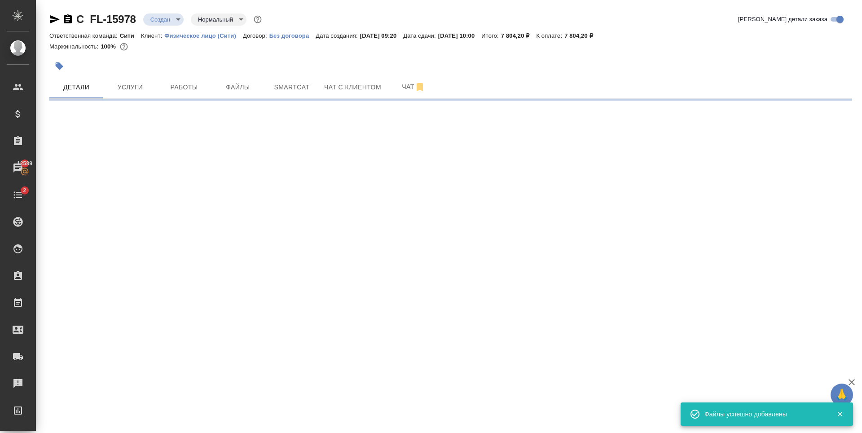
select select "RU"
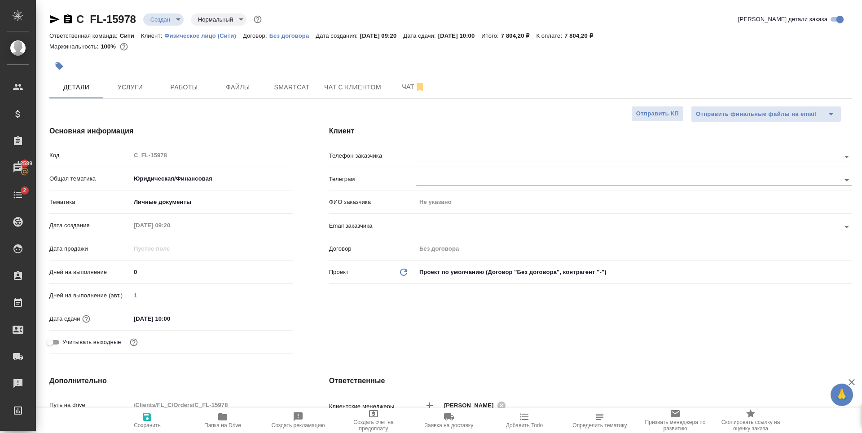
type textarea "x"
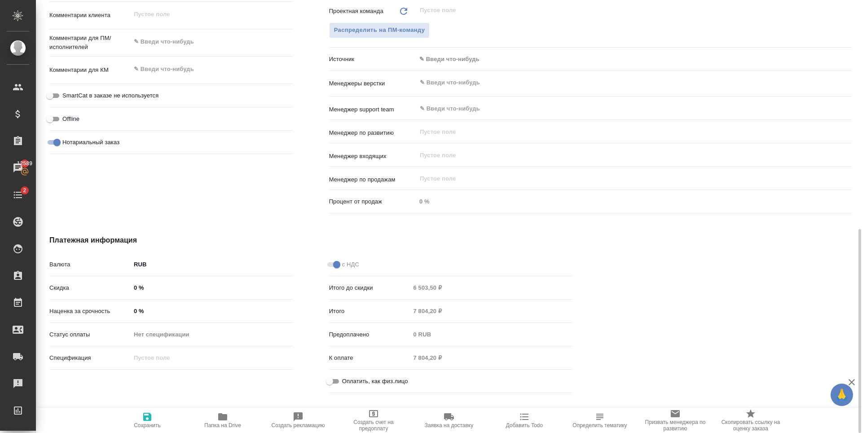
scroll to position [519, 0]
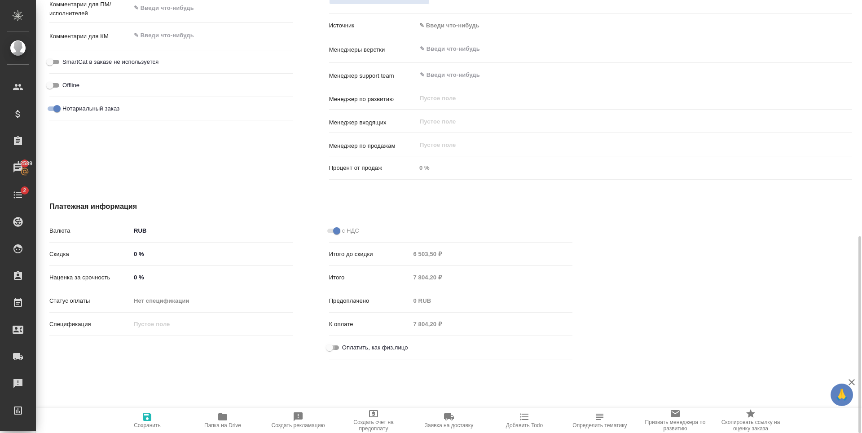
click at [335, 345] on input "Оплатить, как физ.лицо" at bounding box center [330, 347] width 32 height 11
checkbox input "true"
type textarea "x"
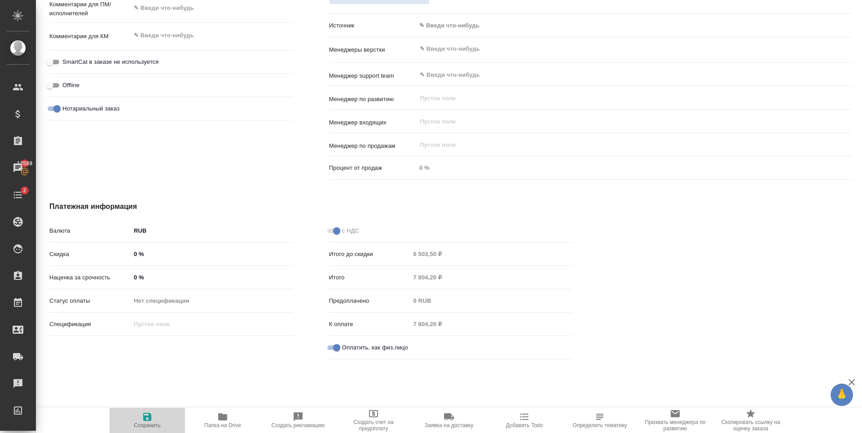
click at [144, 420] on icon "button" at bounding box center [147, 417] width 8 height 8
type textarea "x"
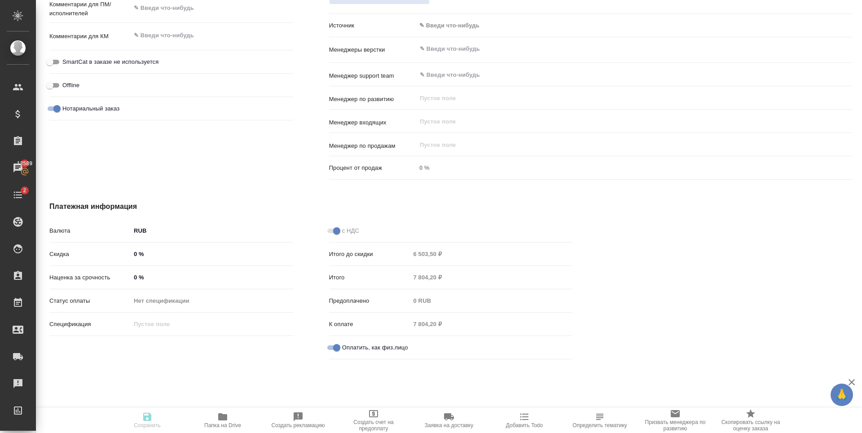
type textarea "x"
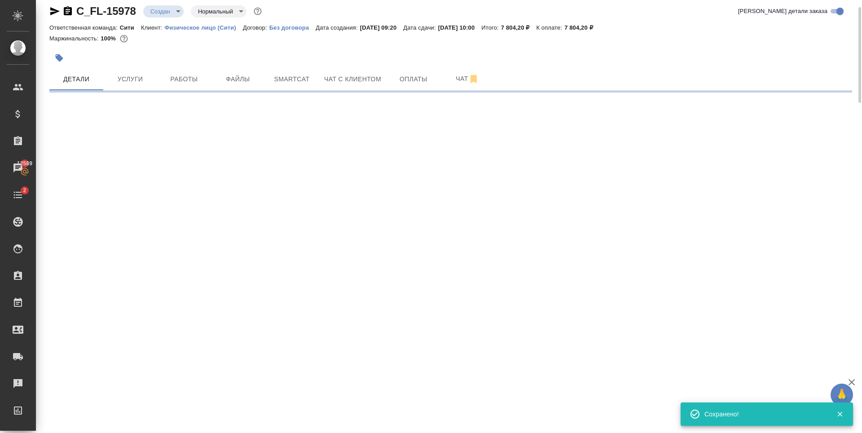
scroll to position [0, 0]
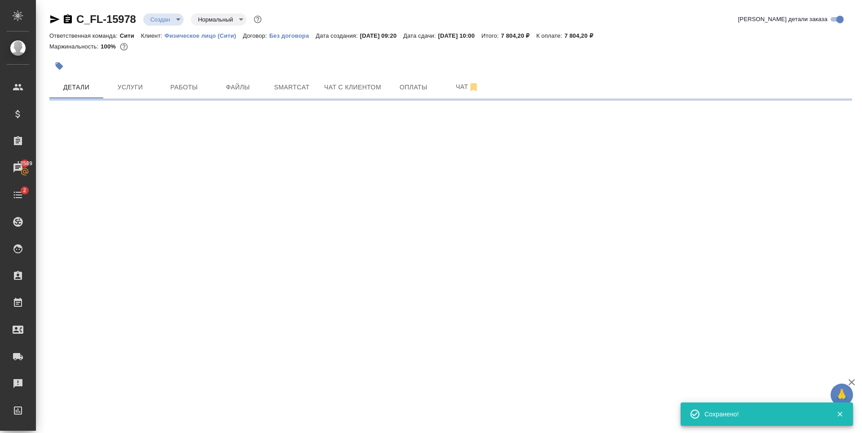
select select "RU"
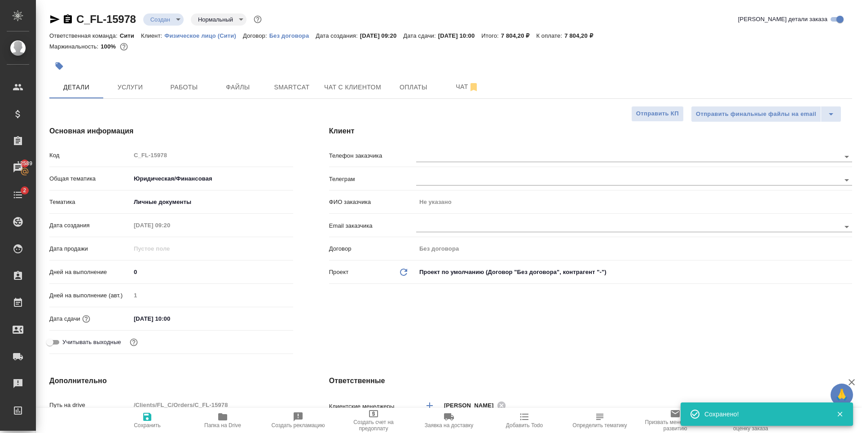
type textarea "x"
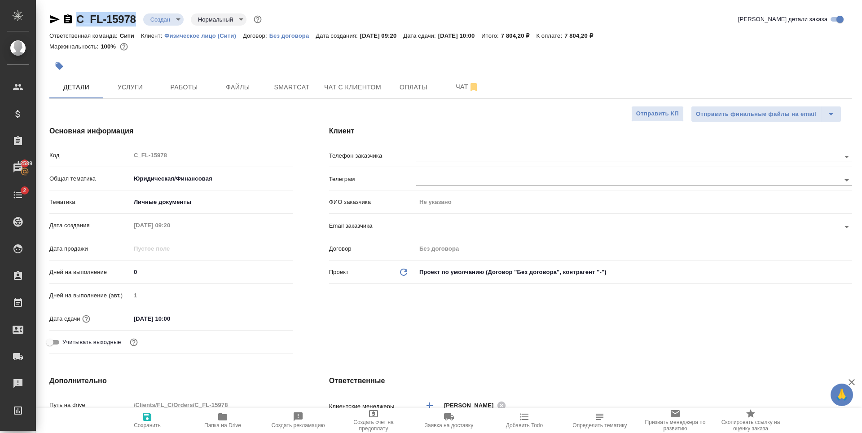
drag, startPoint x: 138, startPoint y: 22, endPoint x: 74, endPoint y: 23, distance: 64.2
click at [74, 23] on div "C_FL-15978 Создан new Нормальный normal" at bounding box center [156, 19] width 214 height 14
copy link "C_FL-15978"
type textarea "x"
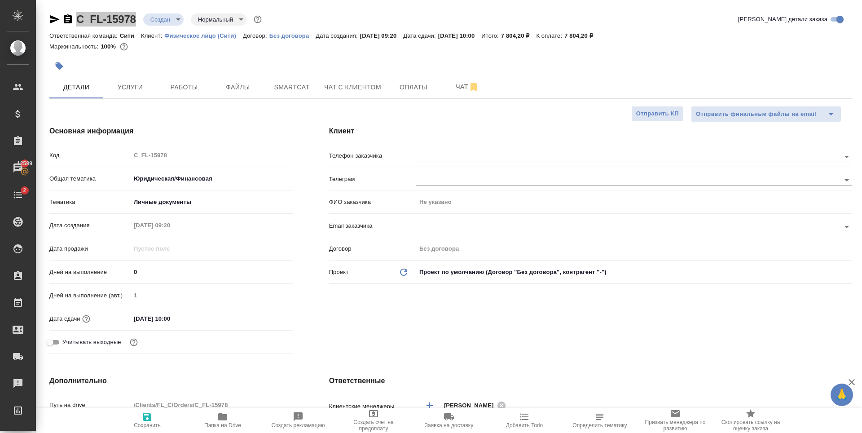
type textarea "x"
click at [247, 87] on span "Файлы" at bounding box center [238, 87] width 43 height 11
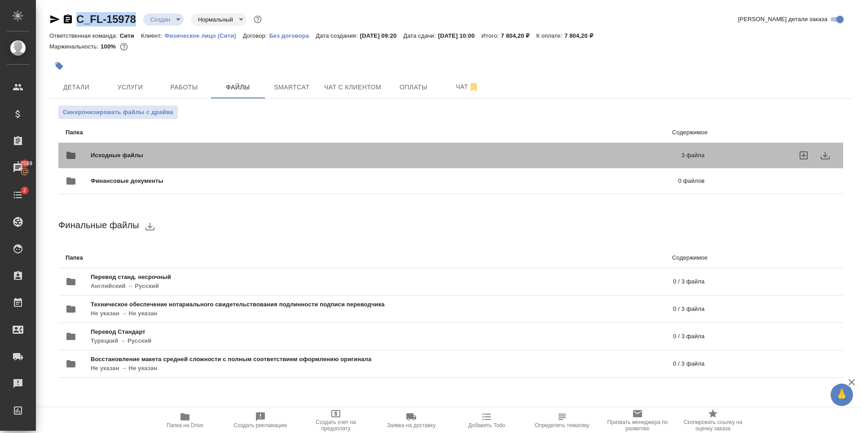
click at [428, 153] on p "3 файла" at bounding box center [558, 155] width 292 height 9
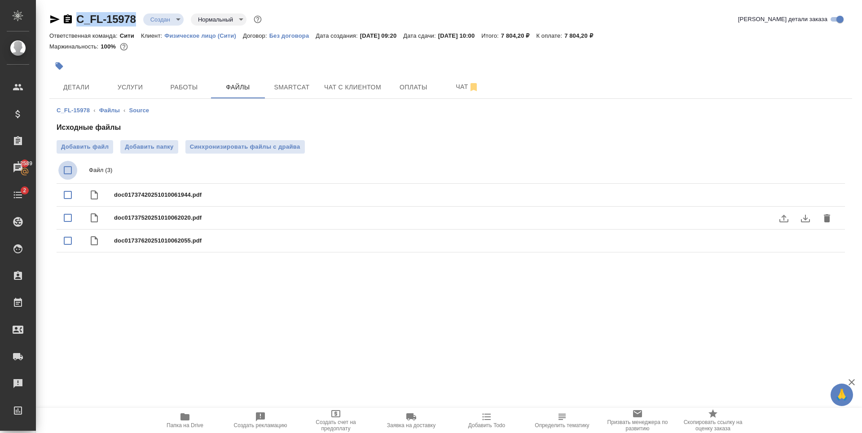
click at [67, 167] on input "checkbox" at bounding box center [67, 170] width 19 height 19
checkbox input "true"
click at [828, 169] on icon "delete" at bounding box center [827, 171] width 6 height 8
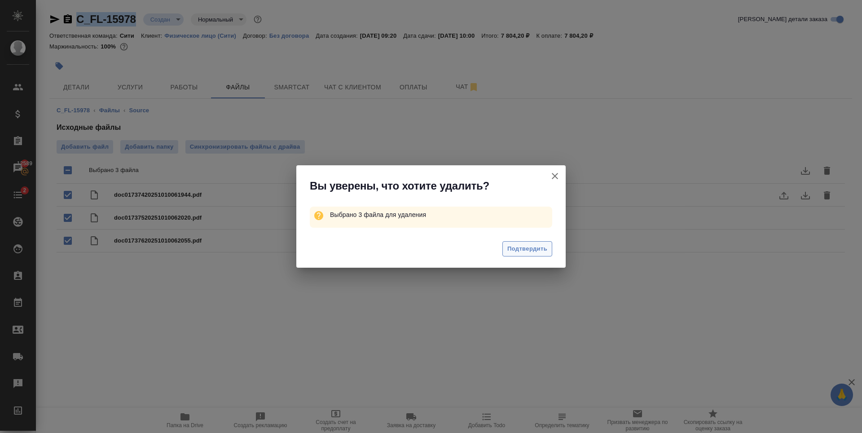
click at [521, 244] on span "Подтвердить" at bounding box center [528, 249] width 40 height 10
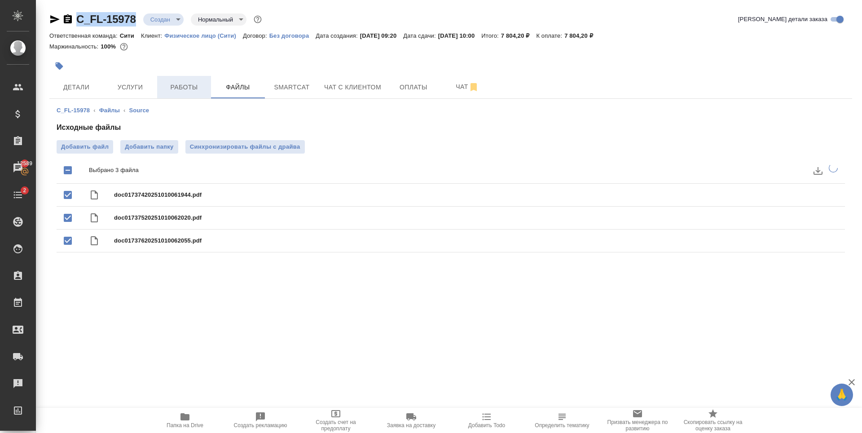
click at [195, 83] on span "Работы" at bounding box center [184, 87] width 43 height 11
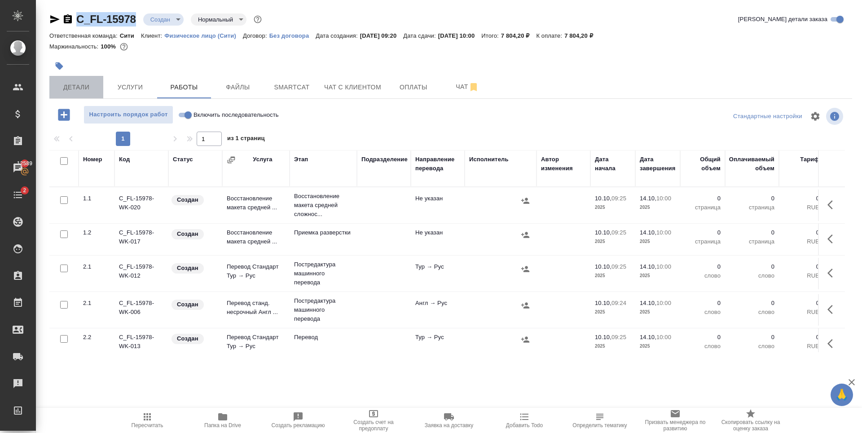
click at [91, 90] on span "Детали" at bounding box center [76, 87] width 43 height 11
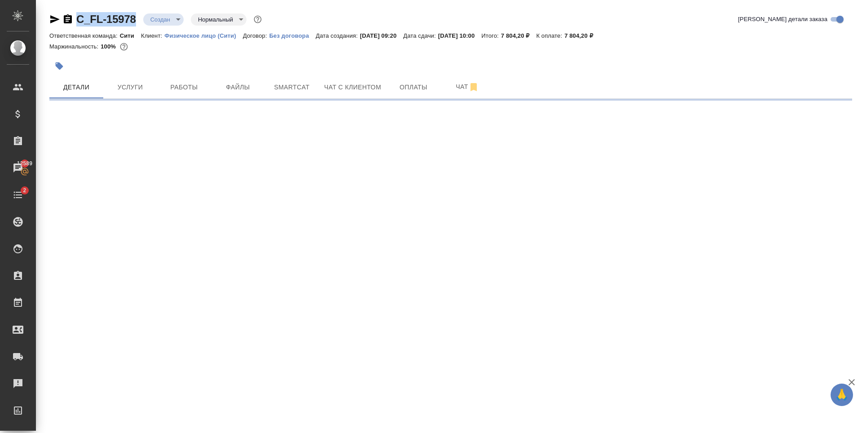
select select "RU"
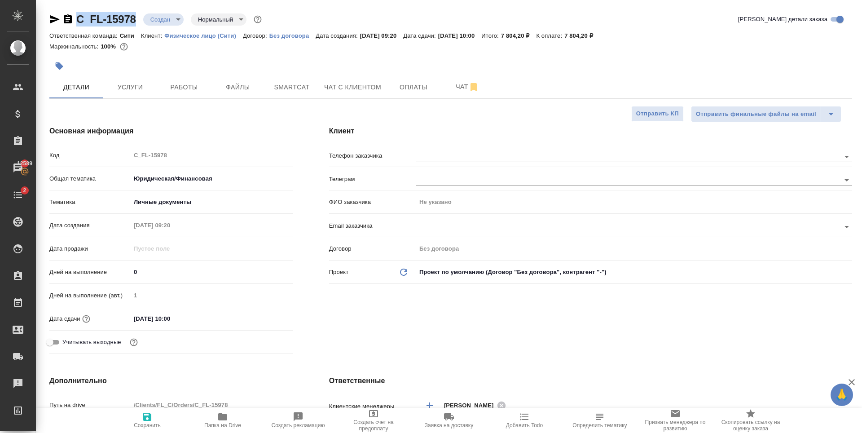
type textarea "x"
click at [423, 156] on input "text" at bounding box center [613, 156] width 394 height 11
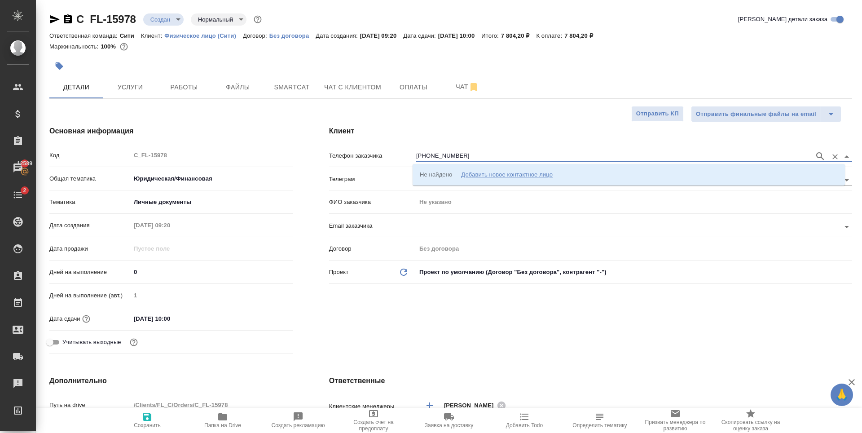
type input "[PHONE_NUMBER]"
click at [501, 177] on div "Добавить новое контактное лицо" at bounding box center [507, 174] width 92 height 9
type input "[PHONE_NUMBER]"
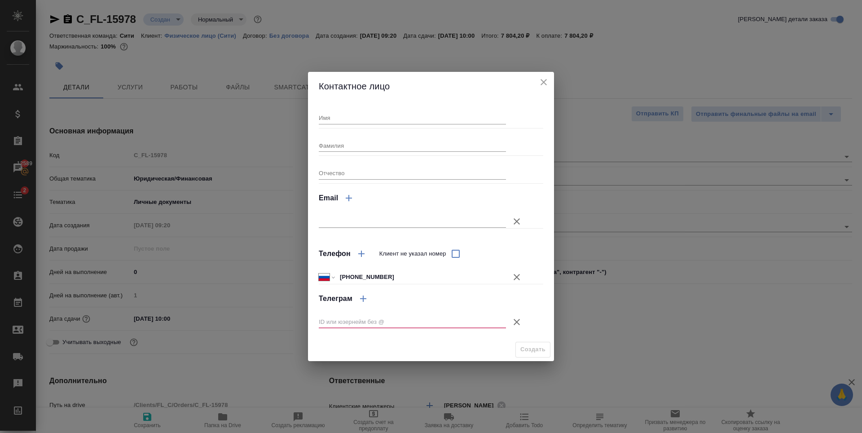
click at [519, 323] on icon "button" at bounding box center [517, 322] width 11 height 11
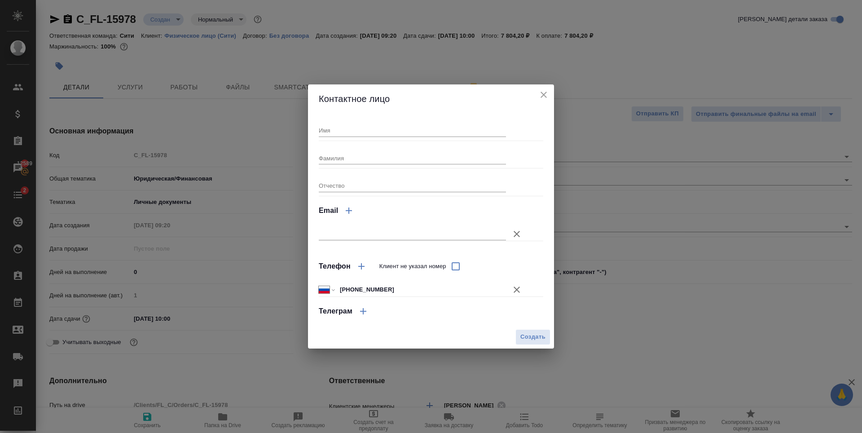
click at [332, 132] on input "Имя" at bounding box center [412, 130] width 187 height 13
type input "[PERSON_NAME]"
click at [333, 155] on input "Фамилия" at bounding box center [412, 158] width 187 height 13
type input "[PERSON_NAME]"
click at [537, 337] on span "Создать" at bounding box center [533, 337] width 25 height 10
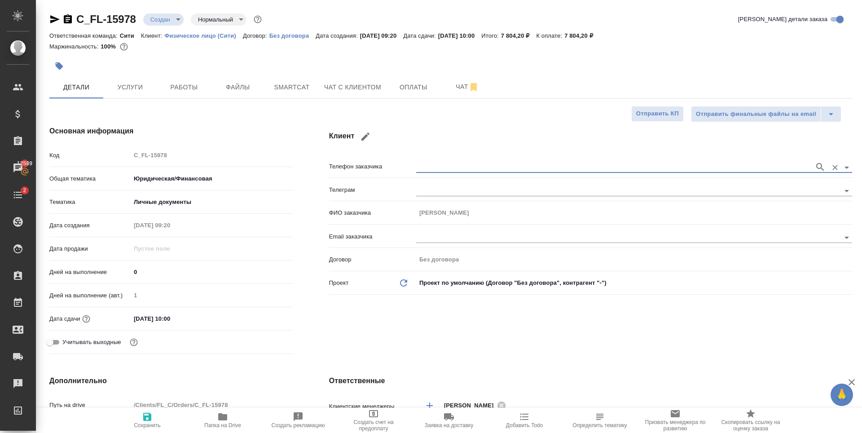
type input "[PERSON_NAME]"
type textarea "x"
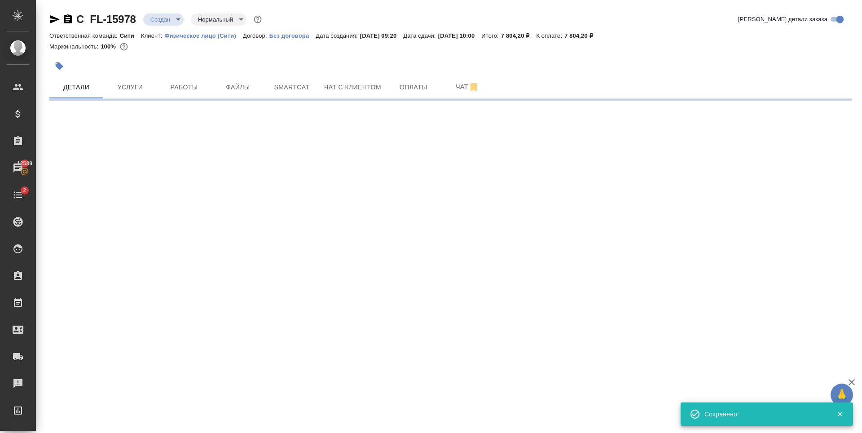
type input "holyTrinity"
select select "RU"
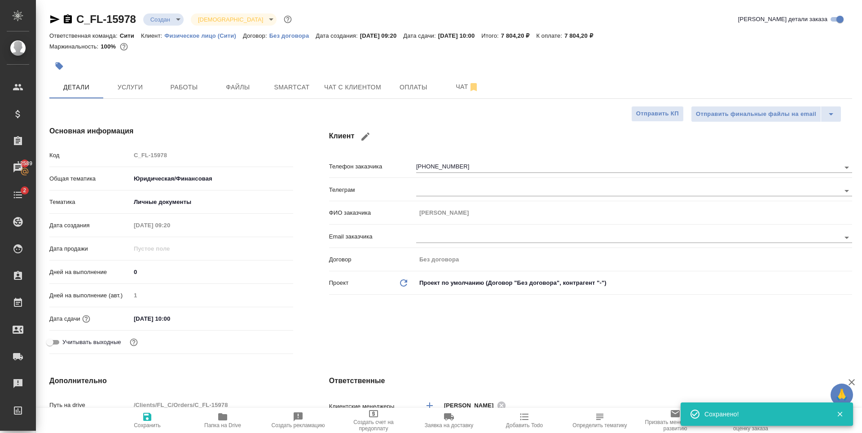
type textarea "x"
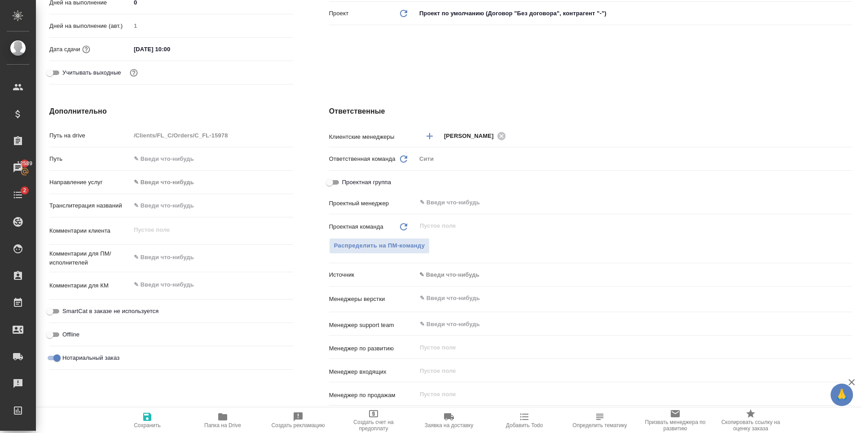
type textarea "x"
click at [175, 260] on textarea at bounding box center [212, 257] width 163 height 15
type textarea "Т"
type textarea "x"
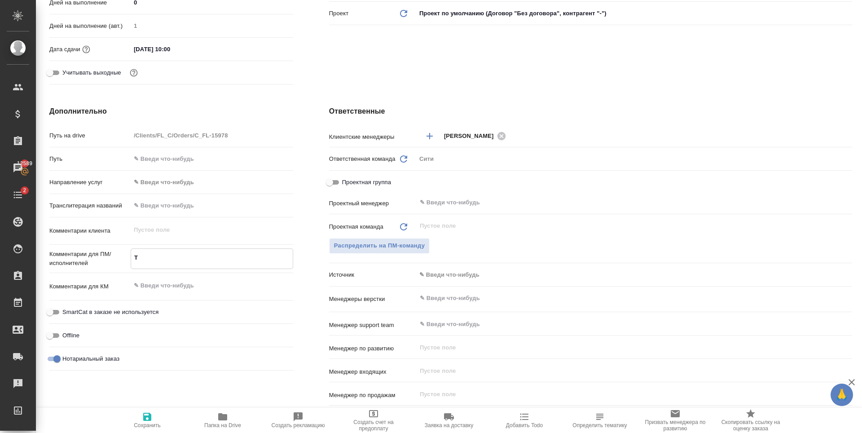
type textarea "x"
type textarea "ТД"
type textarea "x"
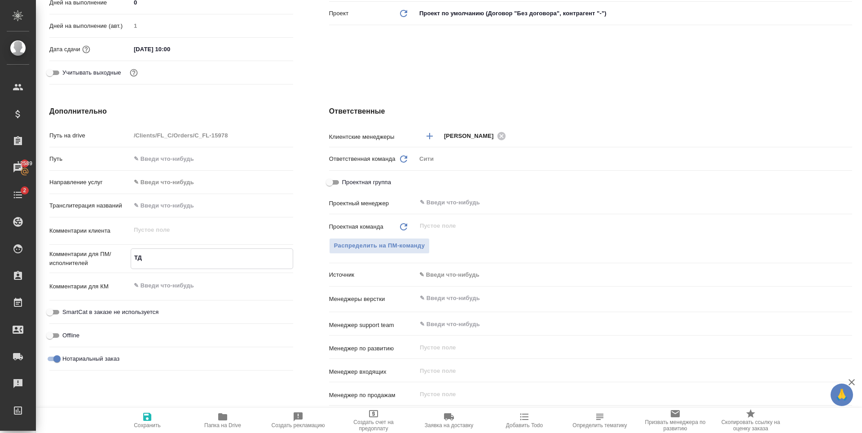
type textarea "x"
type textarea "ТД"
type textarea "x"
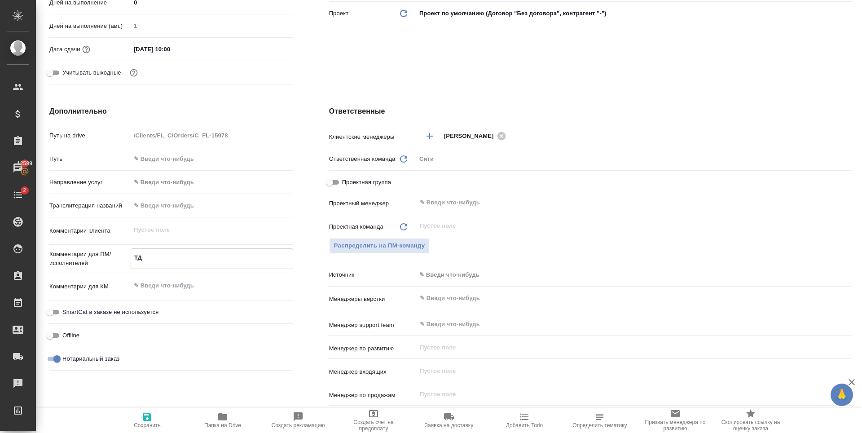
type textarea "ТД с"
type textarea "x"
type textarea "ТД с"
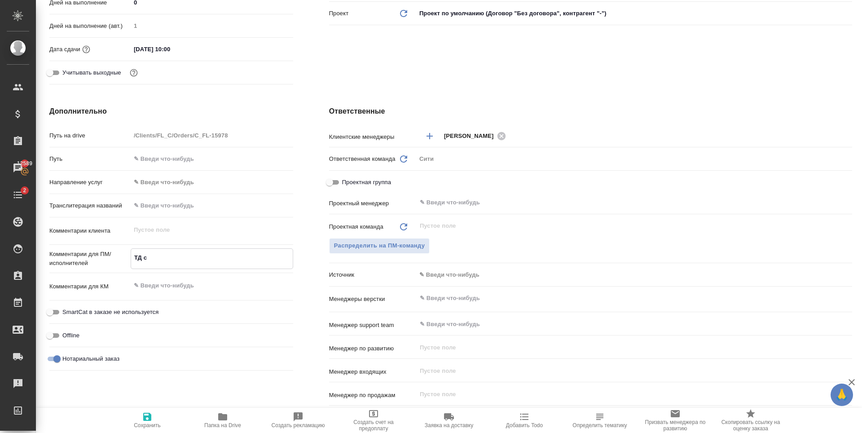
type textarea "x"
type textarea "ТД с т"
type textarea "x"
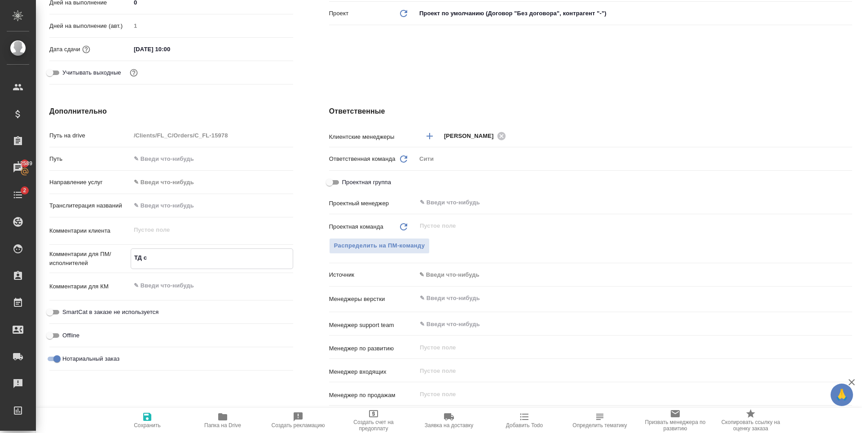
type textarea "x"
type textarea "ТД с ту"
type textarea "x"
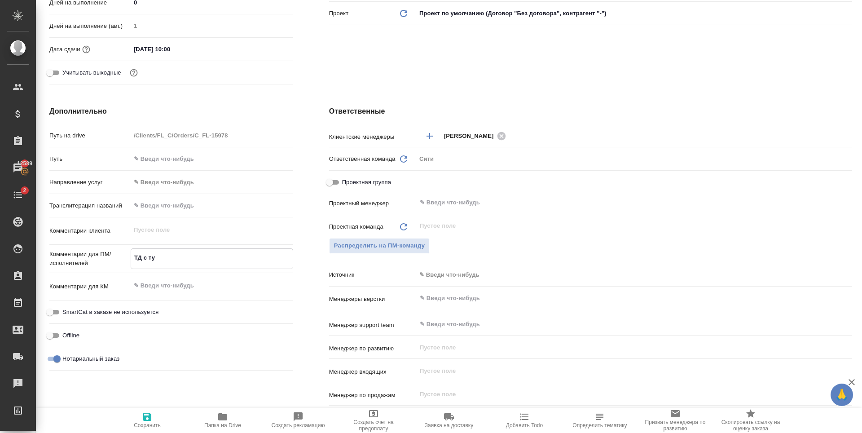
type textarea "x"
type textarea "ТД с тур"
type textarea "x"
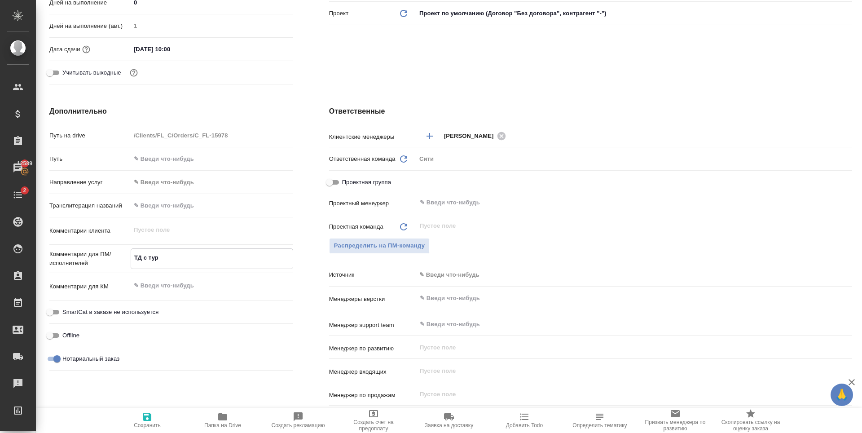
type textarea "ТД с туре"
type textarea "x"
type textarea "ТД с турец"
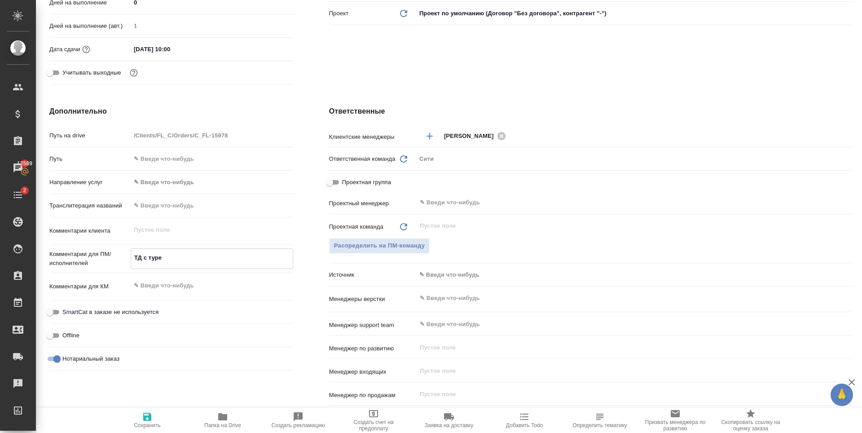
type textarea "x"
type textarea "ТД с турецк"
drag, startPoint x: 145, startPoint y: 418, endPoint x: 151, endPoint y: 421, distance: 6.9
click at [144, 418] on icon "button" at bounding box center [147, 417] width 8 height 8
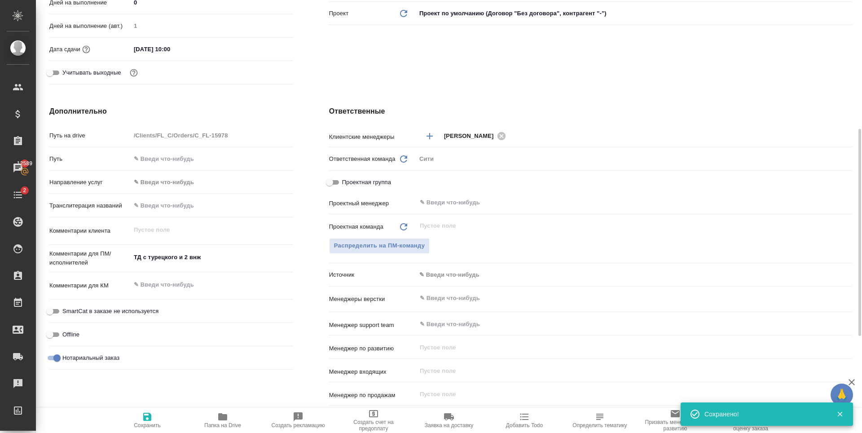
click at [133, 256] on textarea "ТД с турецкого и 2 внж" at bounding box center [212, 257] width 163 height 15
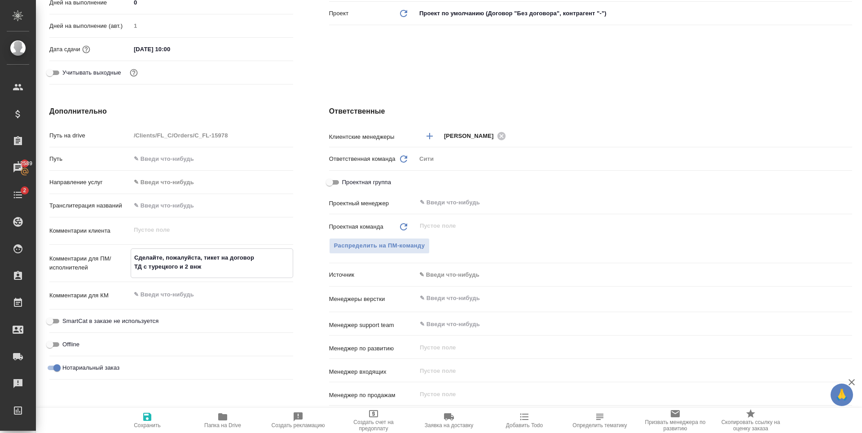
drag, startPoint x: 141, startPoint y: 268, endPoint x: 134, endPoint y: 270, distance: 7.4
click at [134, 270] on textarea "Сделайте, пожалуйста, тикет на договор ТД с турецкого и 2 внж" at bounding box center [212, 262] width 162 height 24
click at [133, 267] on textarea "Сделайте, пожалуйста, тикет на договор Договор с турецкого и 2 внж" at bounding box center [212, 262] width 162 height 24
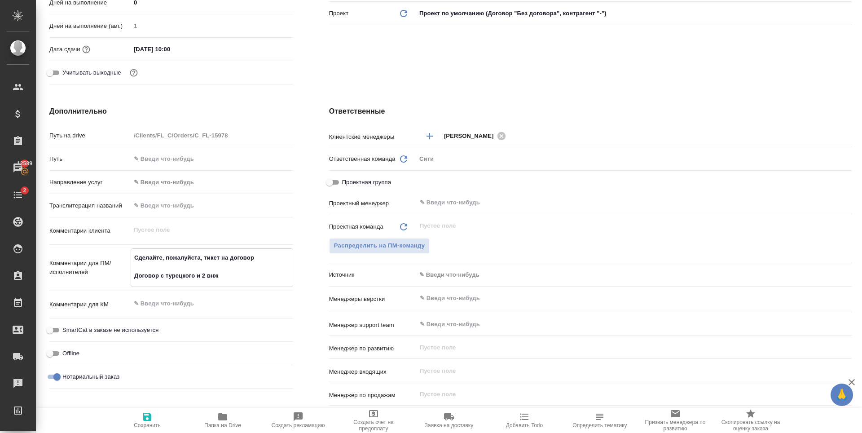
click at [265, 70] on div "Учитывать выходные" at bounding box center [171, 73] width 244 height 16
click at [147, 422] on icon "button" at bounding box center [147, 416] width 11 height 11
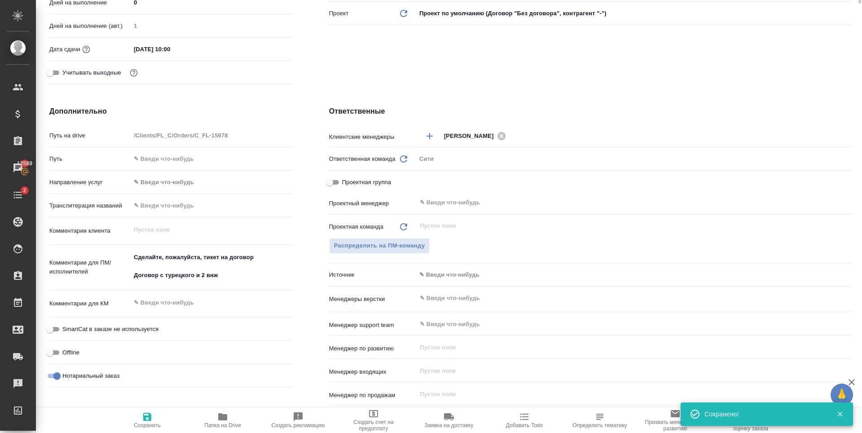
scroll to position [45, 0]
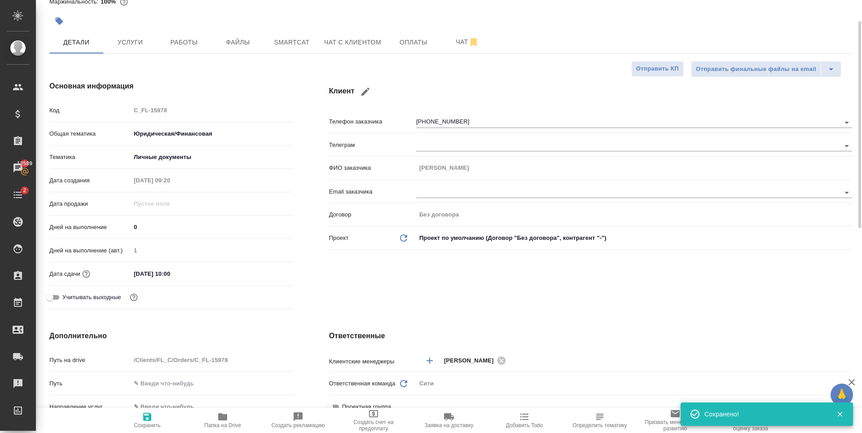
drag, startPoint x: 185, startPoint y: 274, endPoint x: 225, endPoint y: 278, distance: 40.2
click at [186, 274] on input "[DATE] 10:00" at bounding box center [170, 273] width 79 height 13
click at [268, 272] on icon "button" at bounding box center [267, 272] width 8 height 9
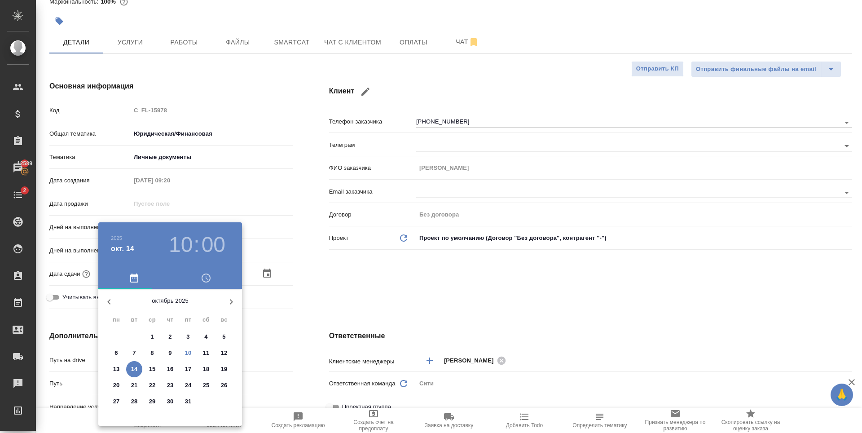
click at [186, 353] on p "10" at bounding box center [188, 353] width 7 height 9
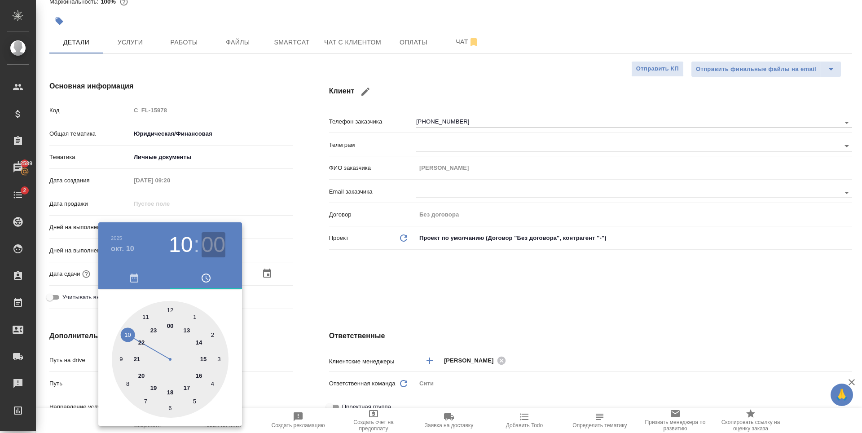
click at [219, 248] on h3 "00" at bounding box center [214, 244] width 24 height 25
click at [216, 333] on div at bounding box center [170, 359] width 117 height 117
click at [345, 301] on div at bounding box center [431, 216] width 862 height 433
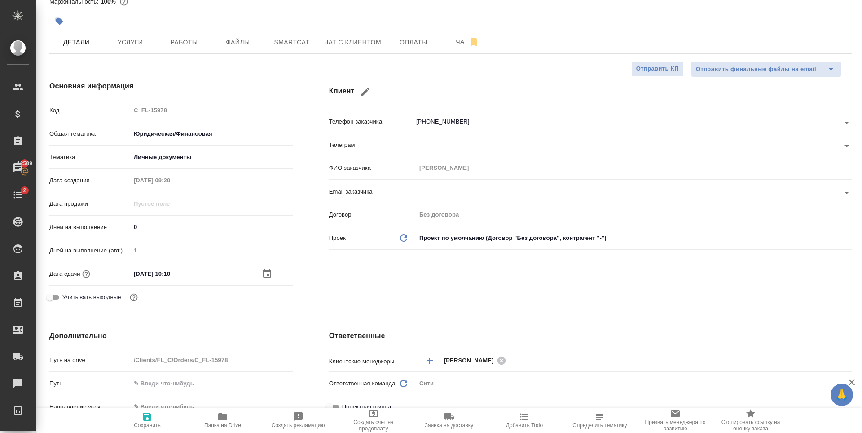
click at [151, 414] on icon "button" at bounding box center [147, 417] width 8 height 8
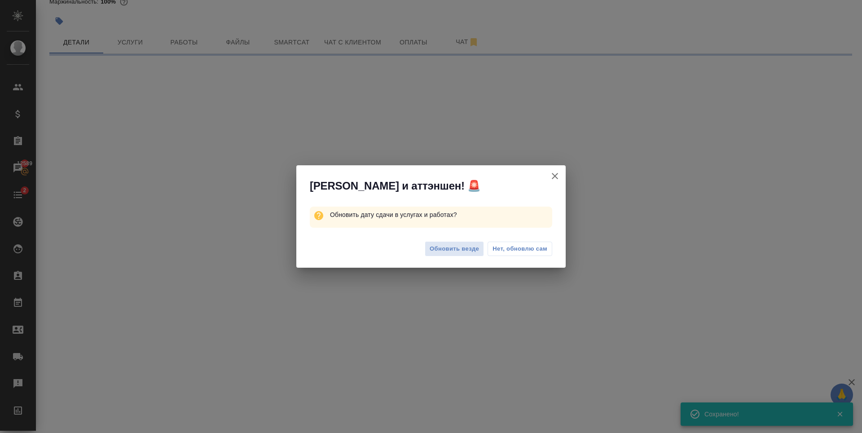
click at [506, 255] on button "Нет, обновлю сам" at bounding box center [520, 249] width 65 height 14
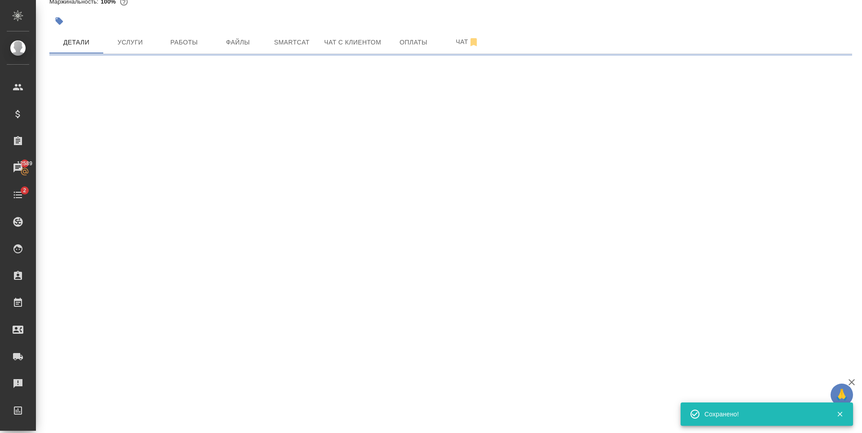
scroll to position [0, 0]
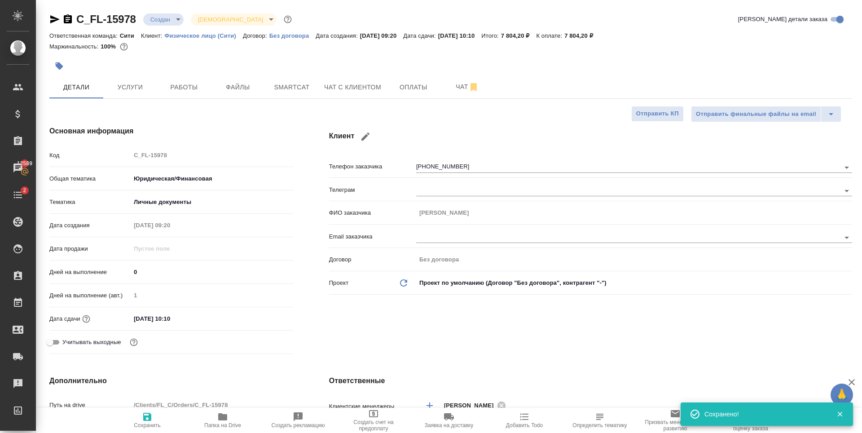
click at [160, 16] on body "🙏 .cls-1 fill:#fff; AWATERA [PERSON_NAME] Спецификации Заказы 12589 Чаты 2 Todo…" at bounding box center [431, 216] width 862 height 433
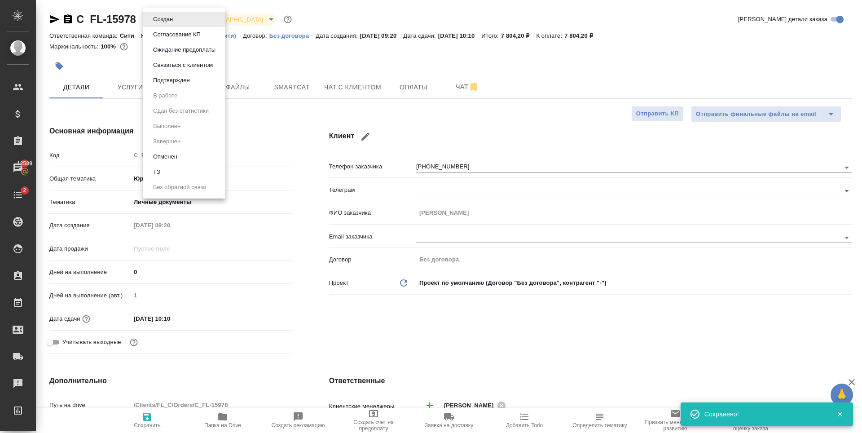
click at [178, 171] on li "ТЗ" at bounding box center [184, 171] width 82 height 15
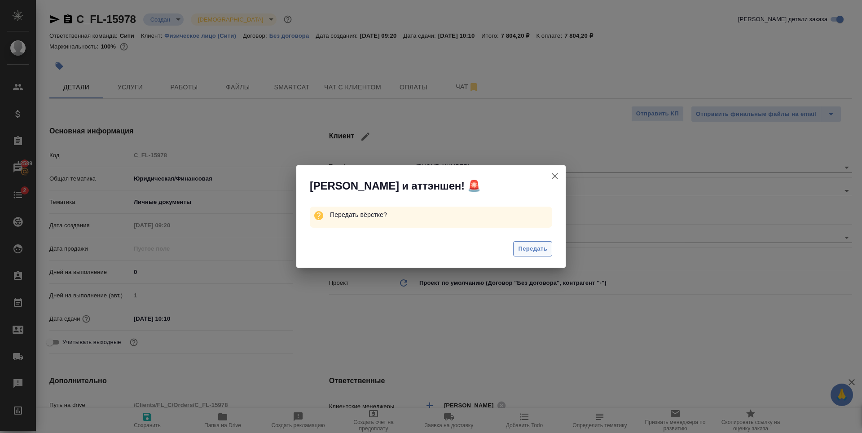
click at [535, 251] on span "Передать" at bounding box center [532, 249] width 29 height 10
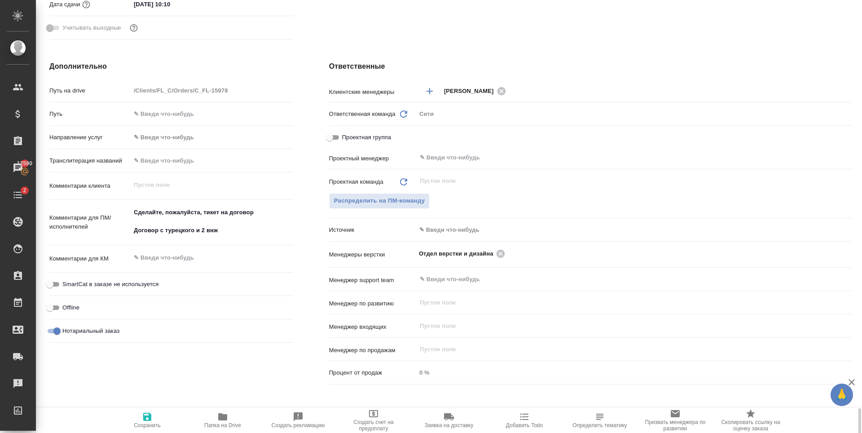
scroll to position [492, 0]
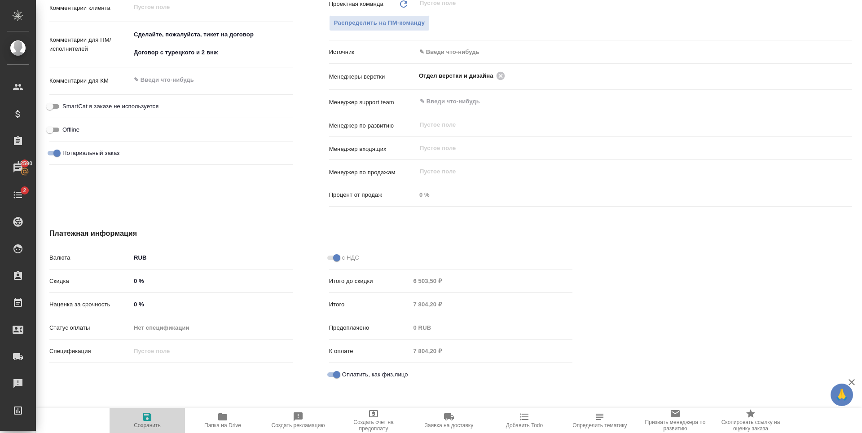
click at [150, 422] on span "Сохранить" at bounding box center [147, 425] width 27 height 6
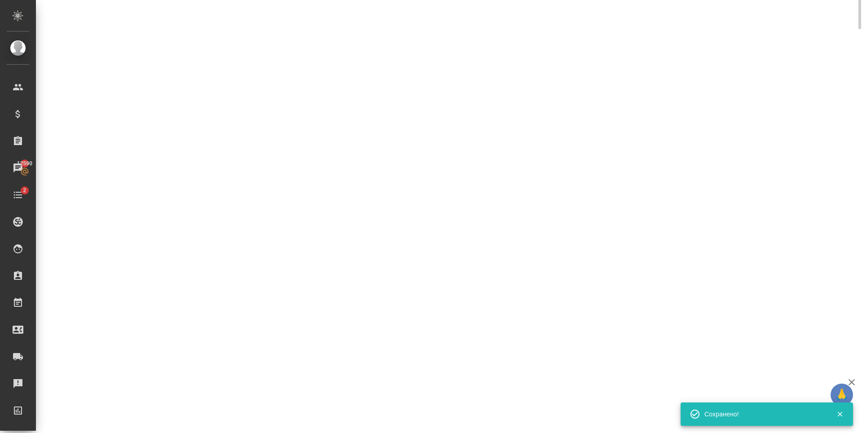
scroll to position [0, 0]
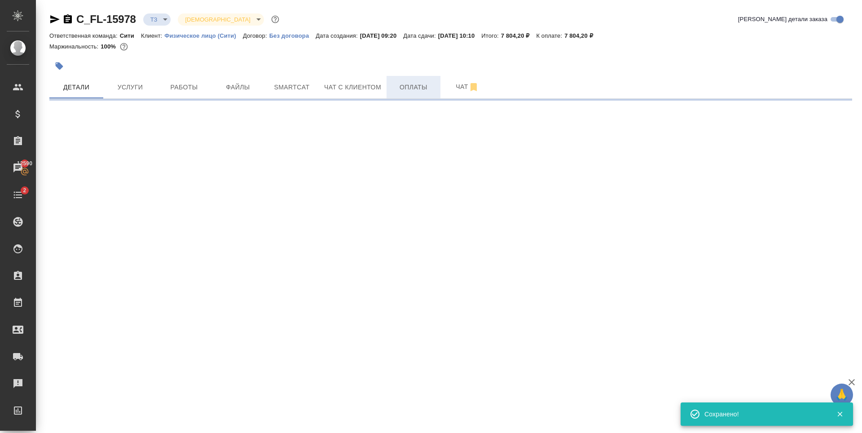
click at [412, 92] on span "Оплаты" at bounding box center [413, 87] width 43 height 11
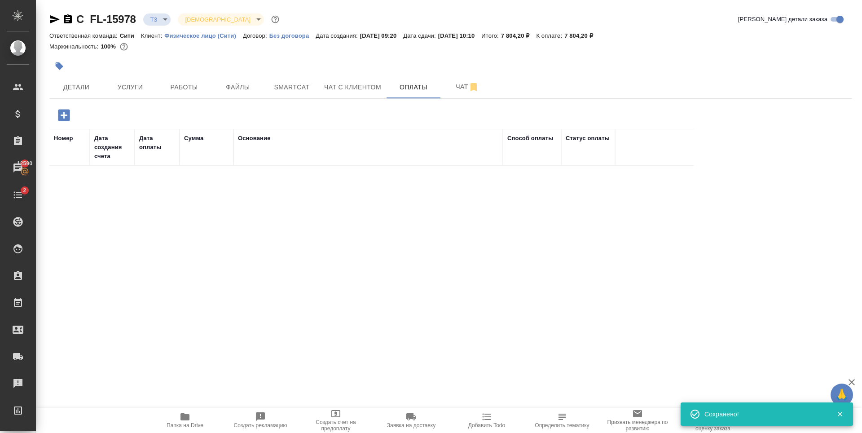
click at [60, 111] on icon "button" at bounding box center [64, 115] width 12 height 12
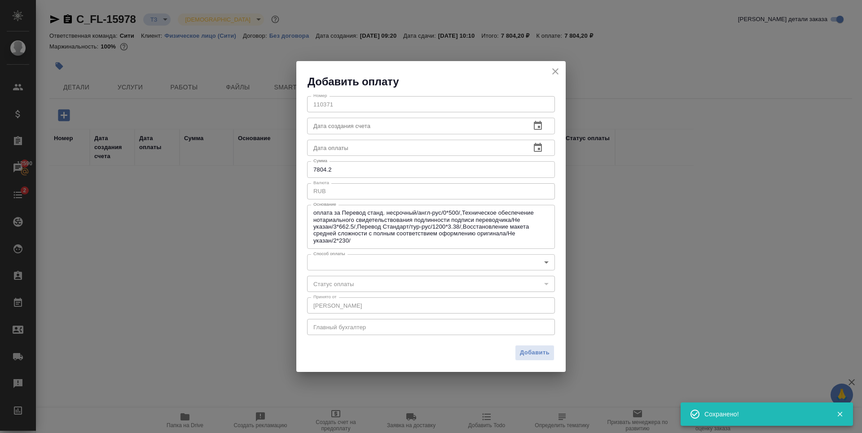
click at [380, 262] on body "🙏 .cls-1 fill:#fff; AWATERA [PERSON_NAME] Спецификации Заказы 12590 Чаты 2 Todo…" at bounding box center [431, 216] width 862 height 433
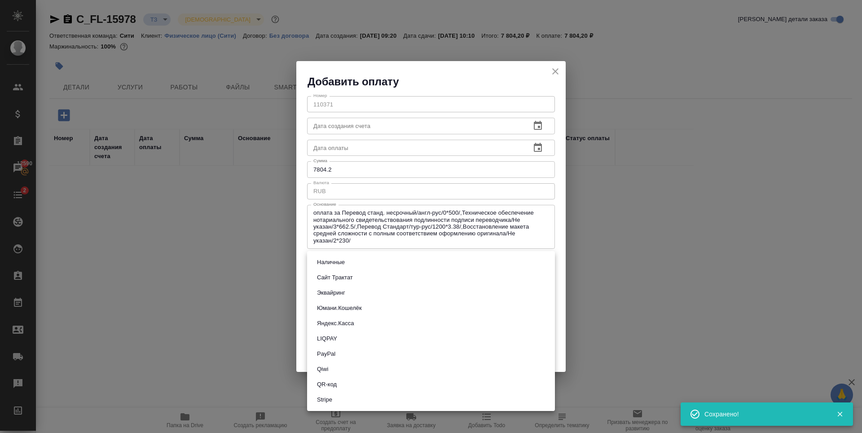
click at [350, 261] on li "Наличные" at bounding box center [431, 262] width 248 height 15
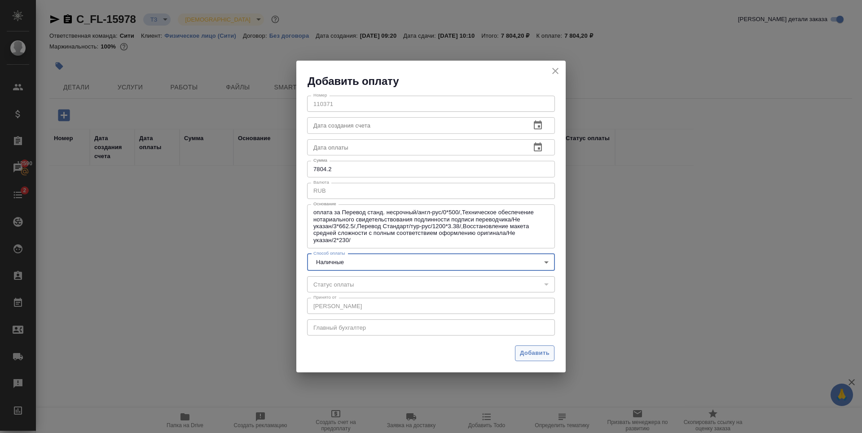
click at [539, 356] on span "Добавить" at bounding box center [535, 353] width 30 height 10
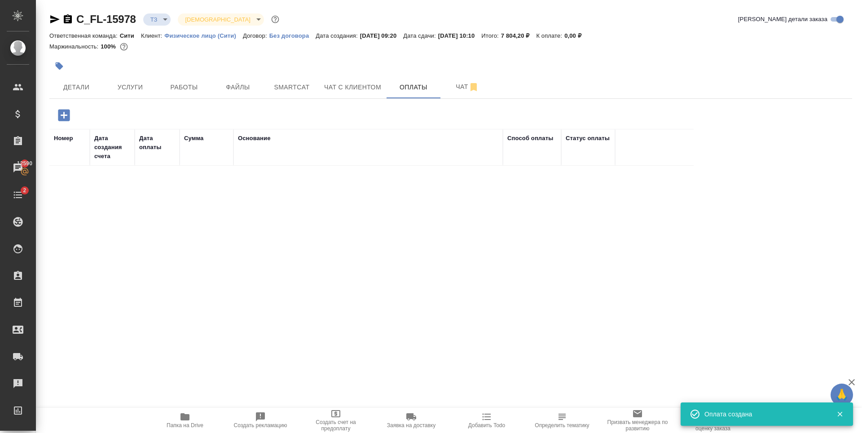
click at [182, 221] on div "Номер Дата создания счета Дата оплаты Сумма Основание Способ оплаты Статус опла…" at bounding box center [447, 264] width 796 height 270
click at [55, 21] on icon "button" at bounding box center [54, 19] width 9 height 8
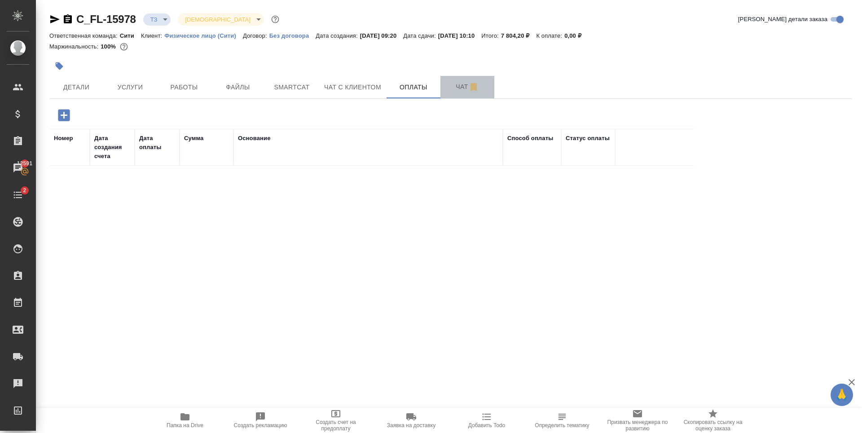
click at [449, 88] on span "Чат" at bounding box center [467, 86] width 43 height 11
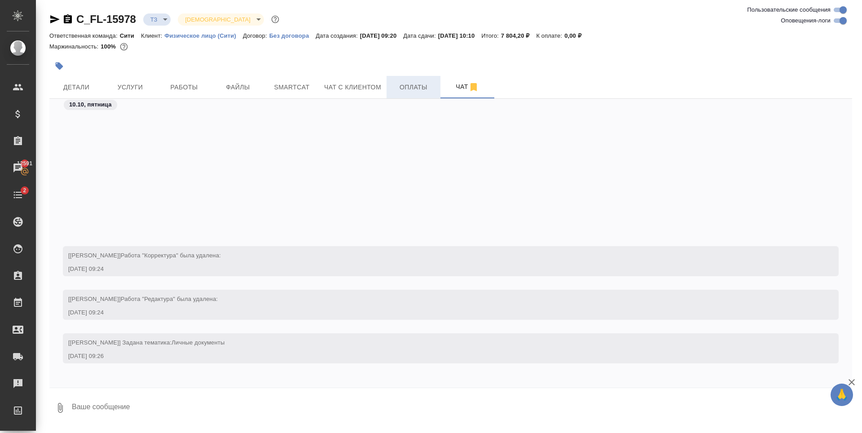
scroll to position [195, 0]
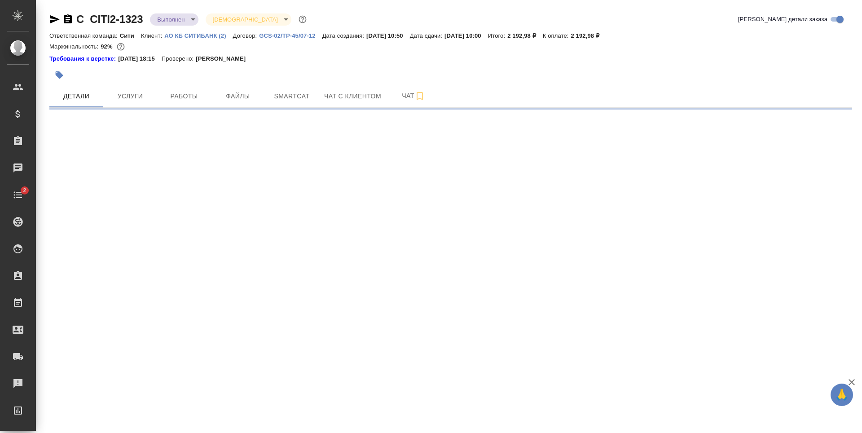
select select "RU"
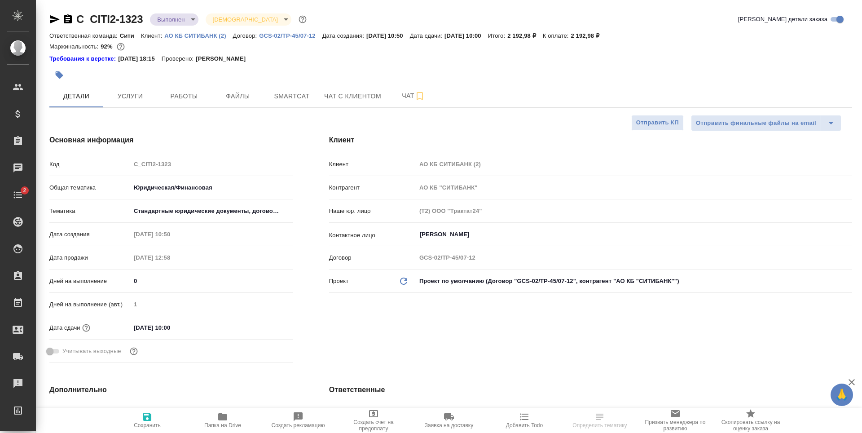
type textarea "x"
select select "RU"
type textarea "x"
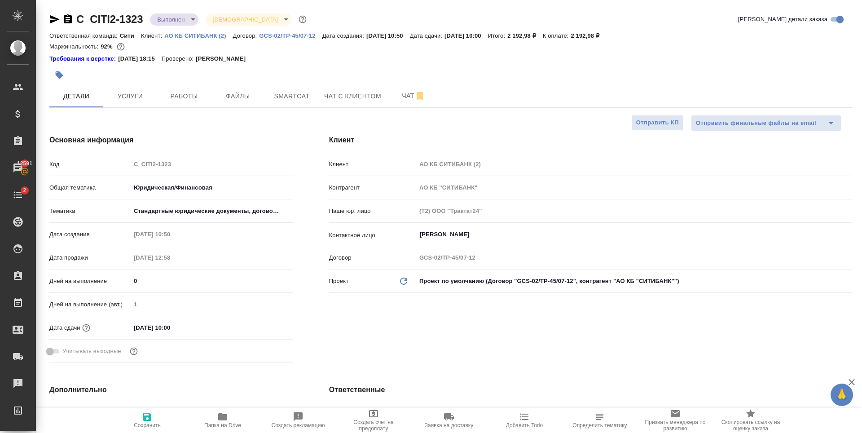
type textarea "x"
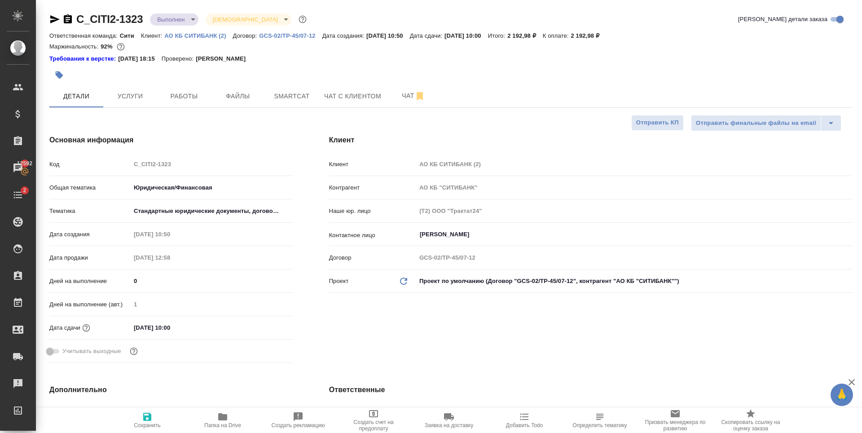
type textarea "x"
